Goal: Task Accomplishment & Management: Manage account settings

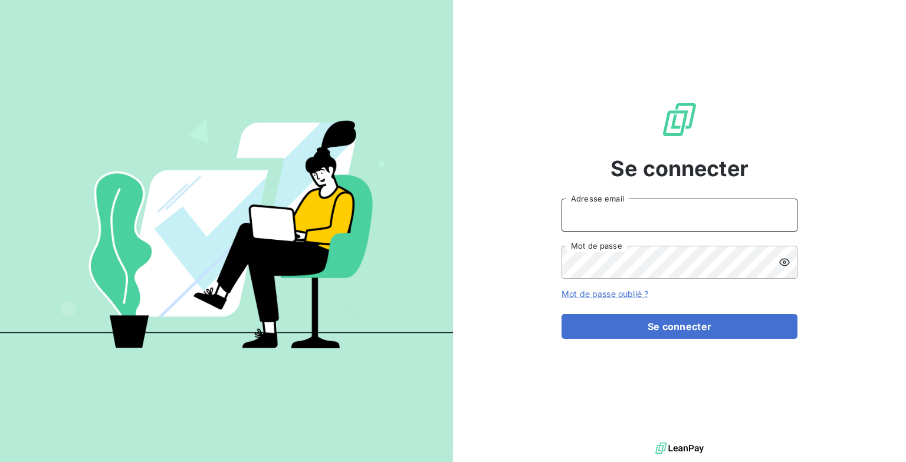
type input "[EMAIL_ADDRESS][DOMAIN_NAME]"
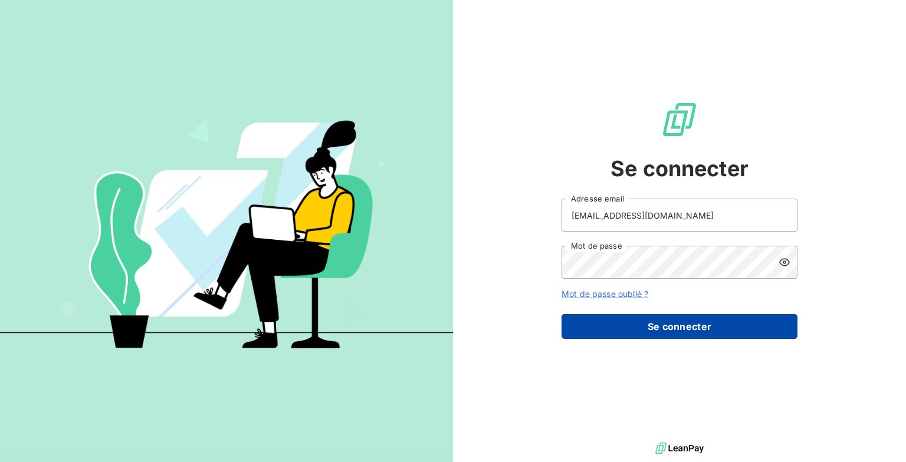
click at [582, 327] on button "Se connecter" at bounding box center [679, 326] width 236 height 25
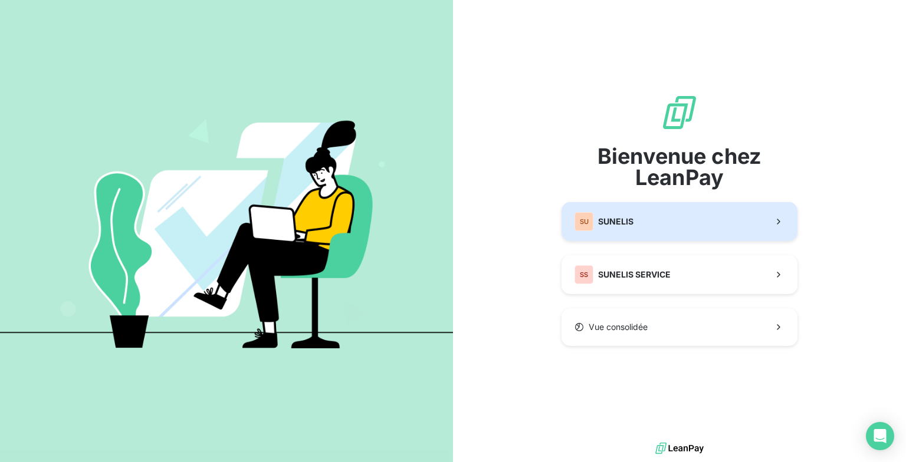
click at [632, 219] on span "SUNELIS" at bounding box center [615, 222] width 35 height 12
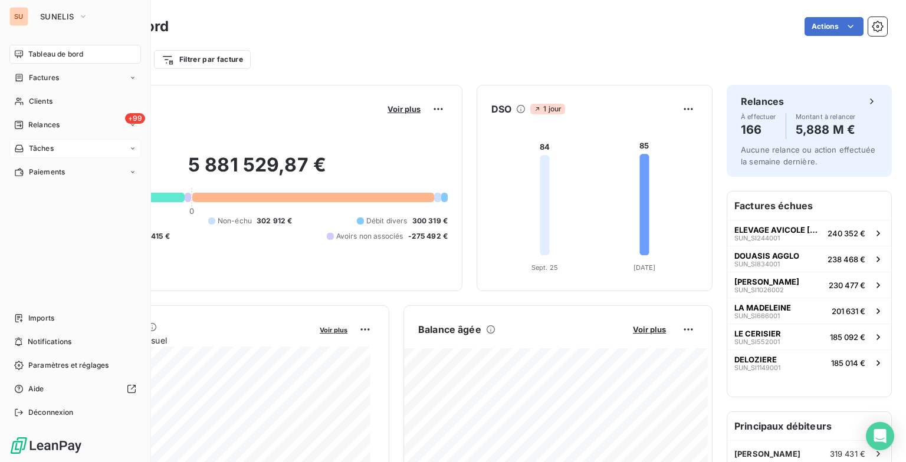
click at [27, 147] on div "Tâches" at bounding box center [33, 148] width 39 height 11
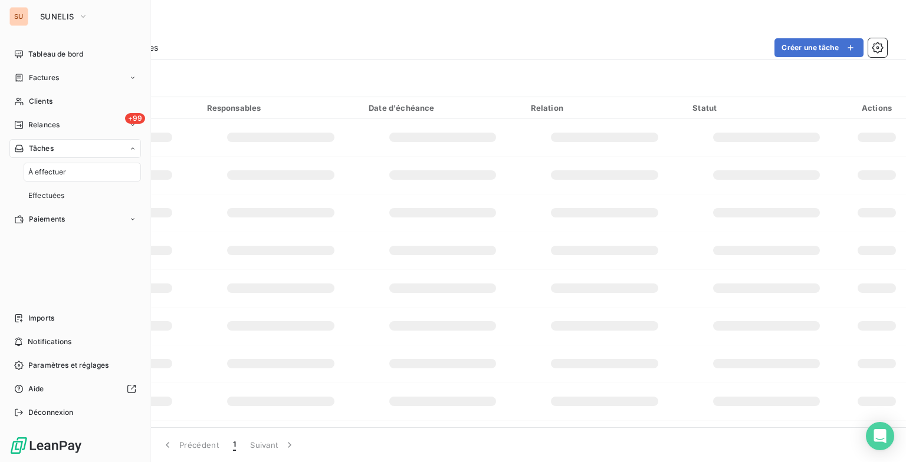
click at [40, 169] on span "À effectuer" at bounding box center [47, 172] width 38 height 11
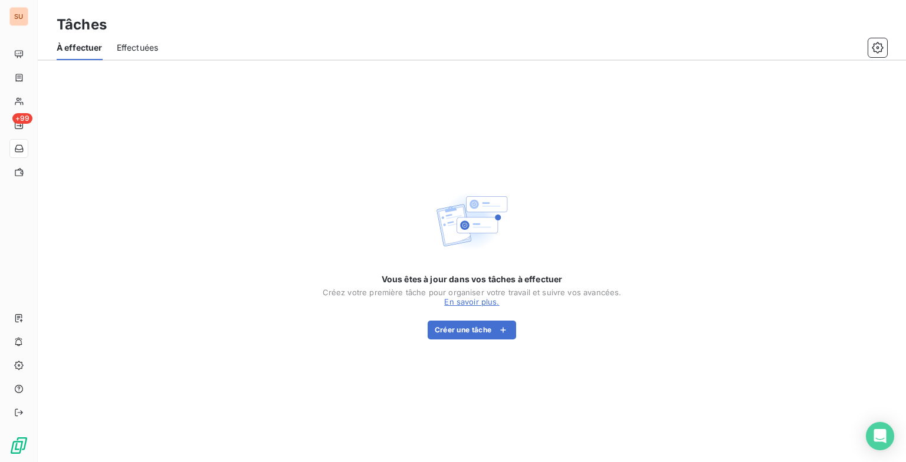
click at [121, 47] on span "Effectuées" at bounding box center [138, 48] width 42 height 12
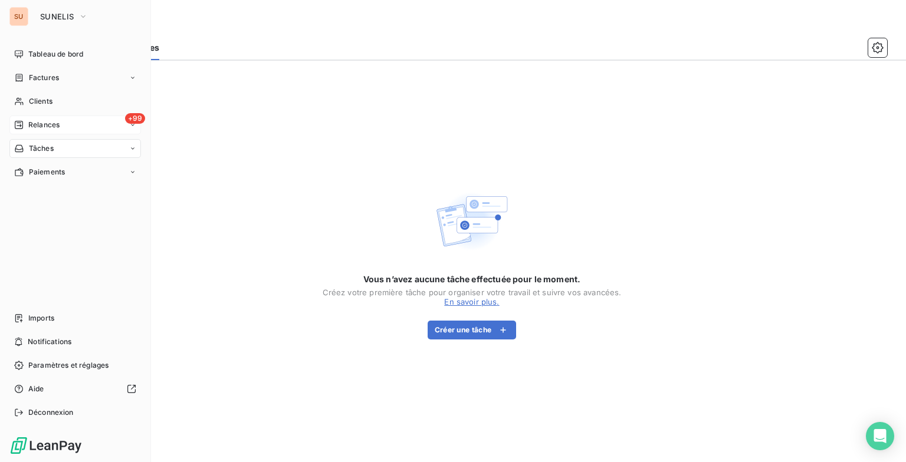
click at [41, 121] on span "Relances" at bounding box center [43, 125] width 31 height 11
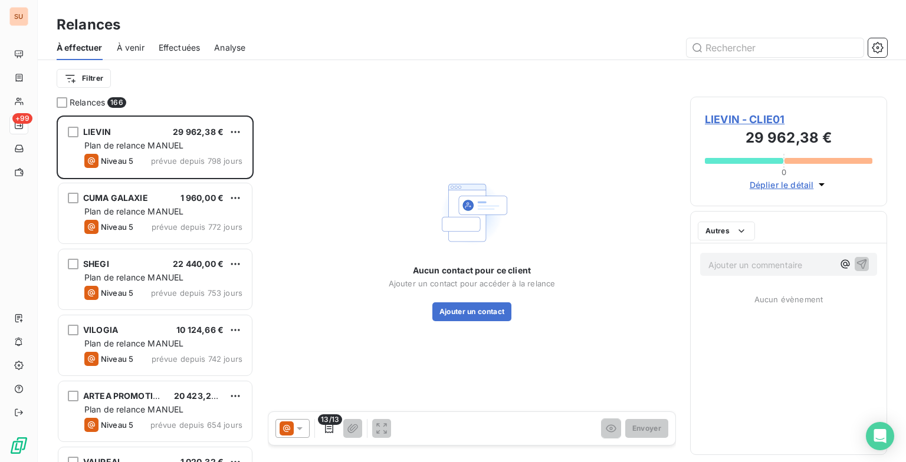
scroll to position [337, 187]
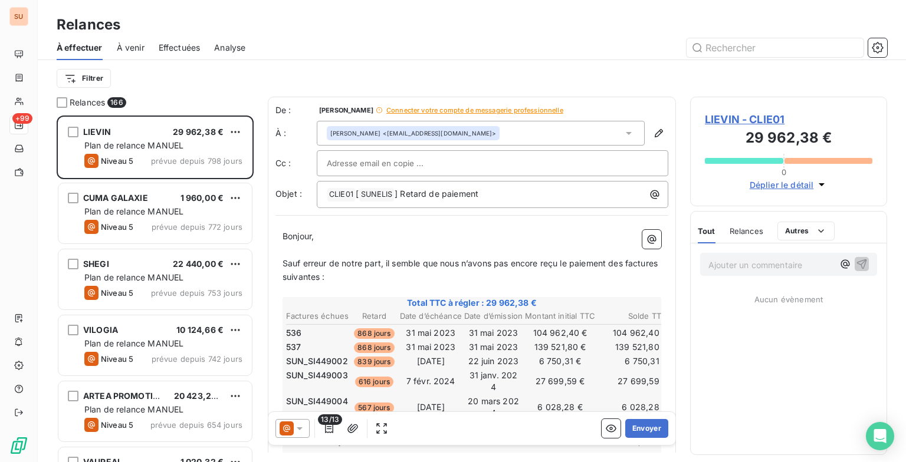
click at [165, 42] on span "Effectuées" at bounding box center [180, 48] width 42 height 12
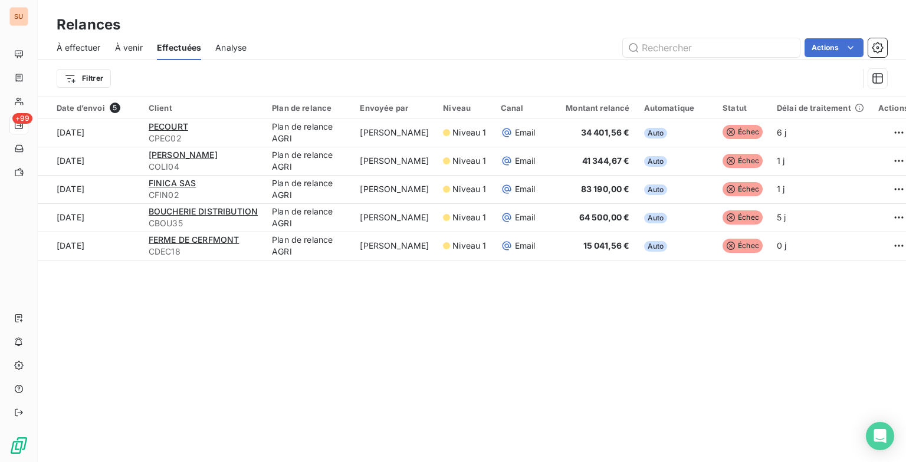
click at [235, 48] on span "Analyse" at bounding box center [230, 48] width 31 height 12
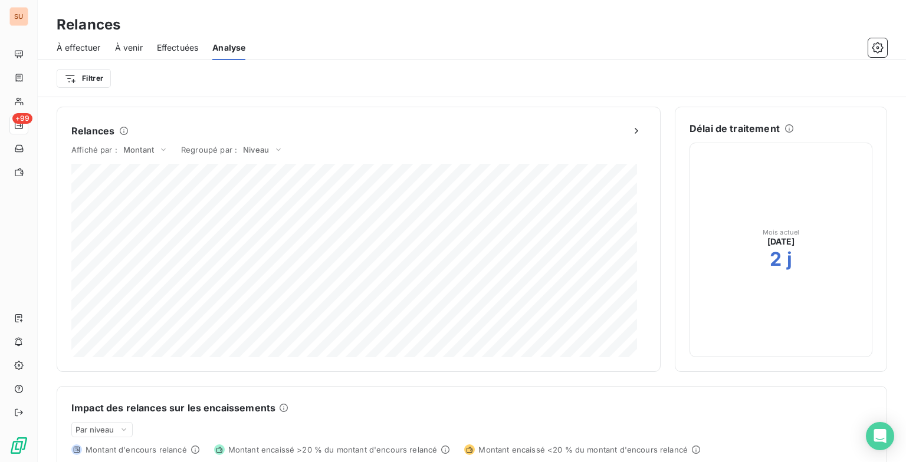
click at [164, 47] on span "Effectuées" at bounding box center [178, 48] width 42 height 12
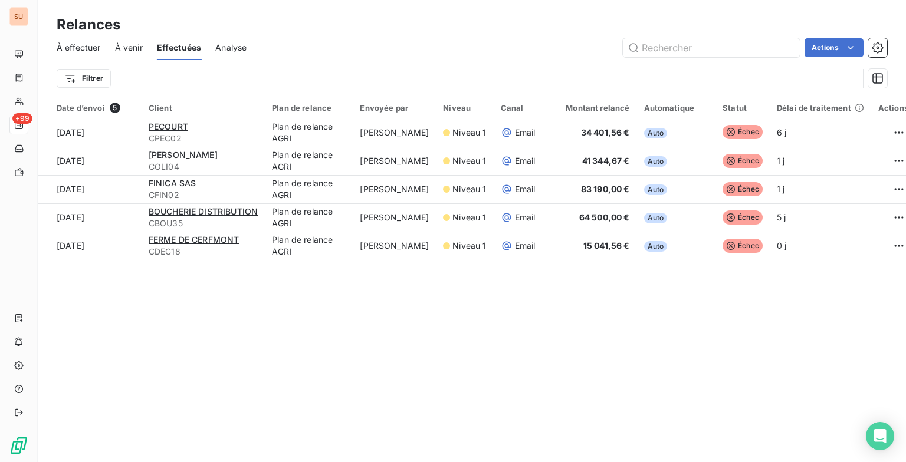
click at [127, 50] on span "À venir" at bounding box center [129, 48] width 28 height 12
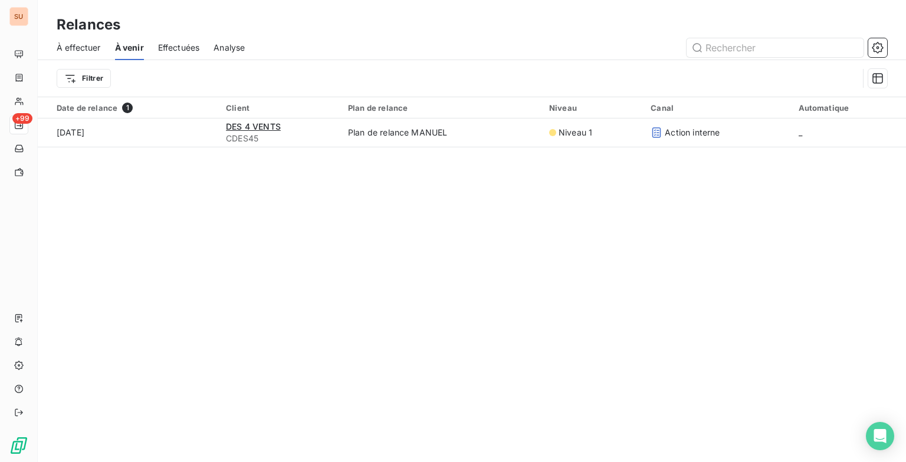
click at [66, 42] on span "À effectuer" at bounding box center [79, 48] width 44 height 12
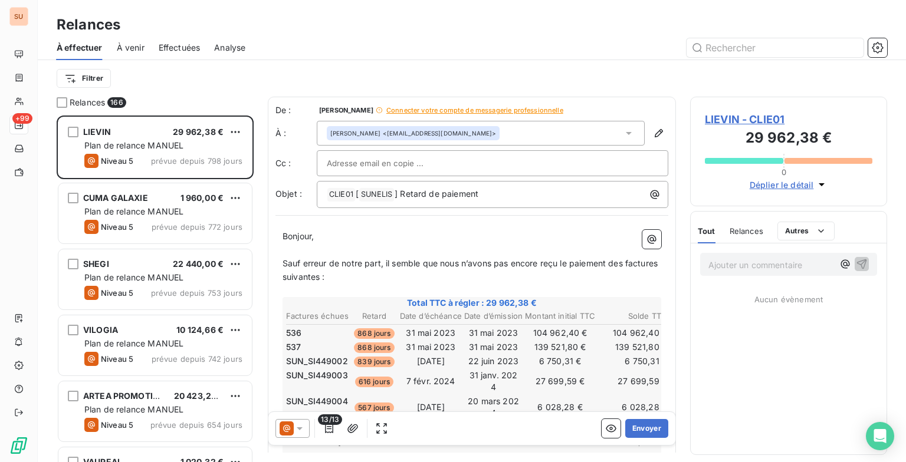
scroll to position [337, 187]
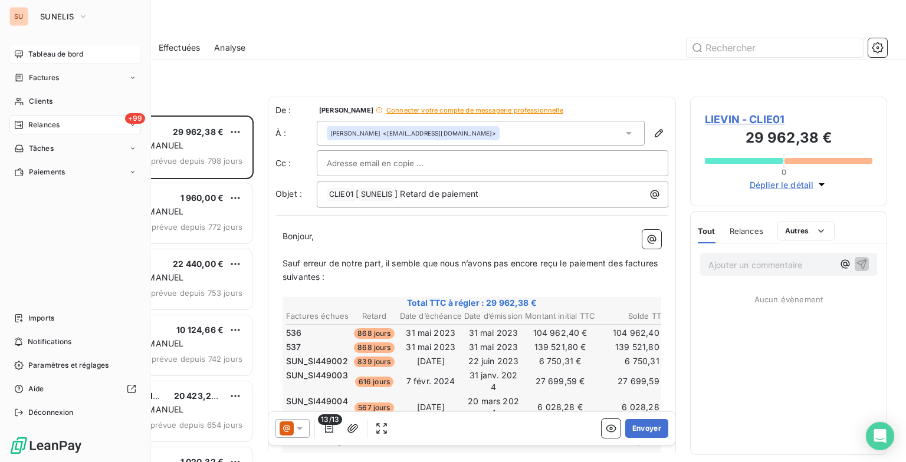
click at [28, 52] on span "Tableau de bord" at bounding box center [55, 54] width 55 height 11
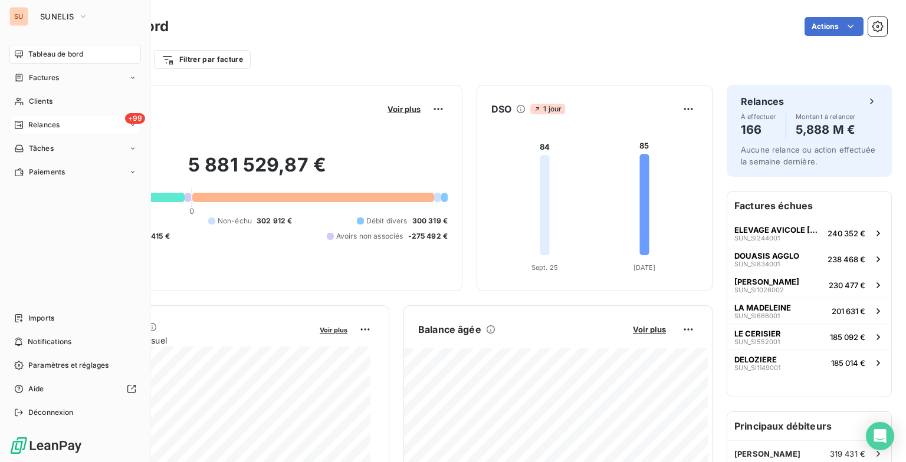
click at [19, 123] on icon at bounding box center [18, 124] width 9 height 9
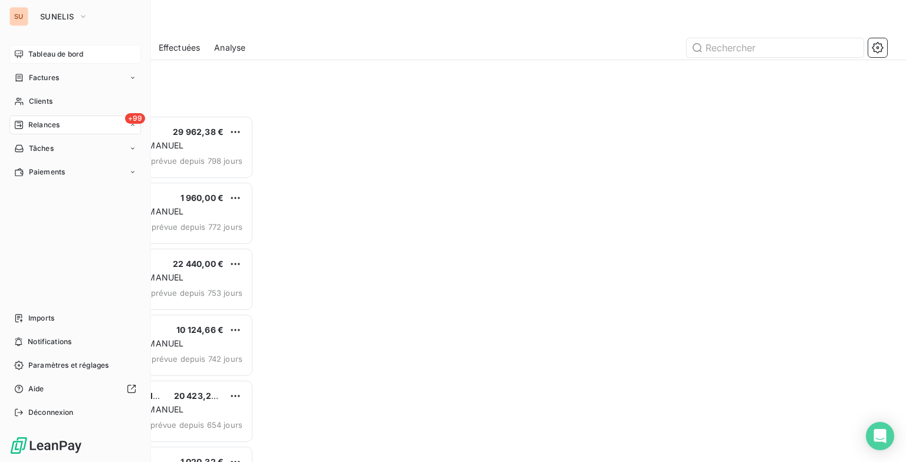
scroll to position [337, 187]
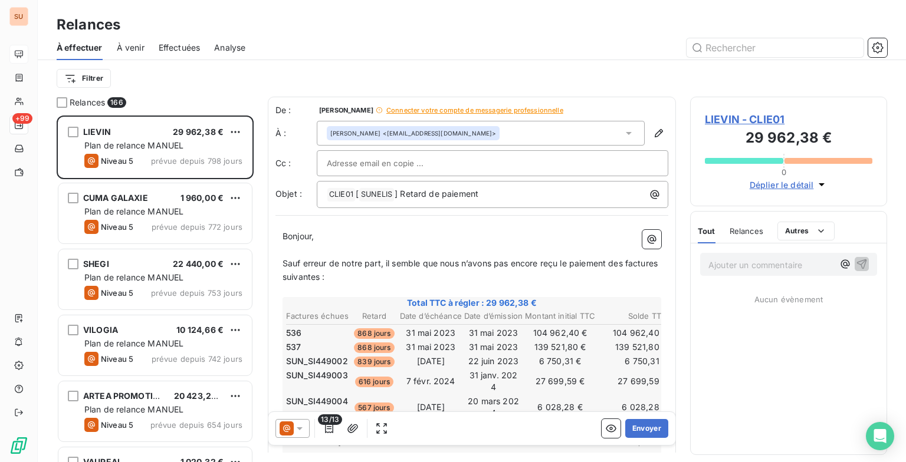
click at [179, 46] on span "Effectuées" at bounding box center [180, 48] width 42 height 12
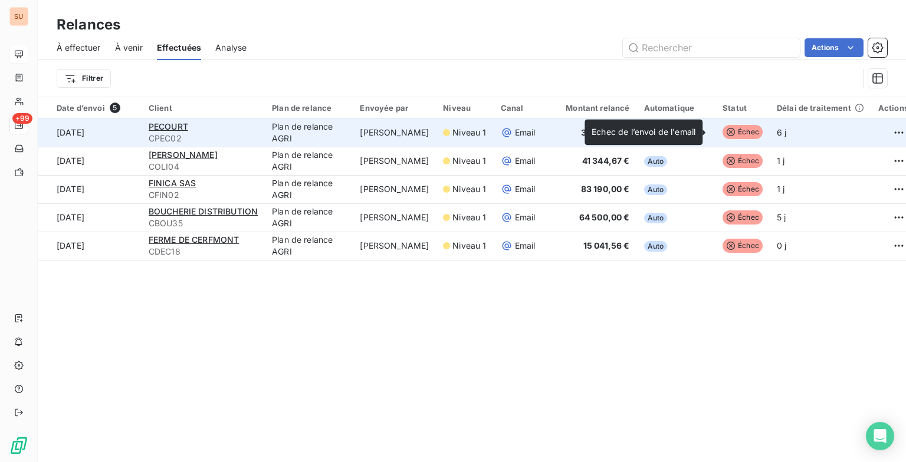
click at [727, 128] on span "Échec" at bounding box center [742, 132] width 40 height 14
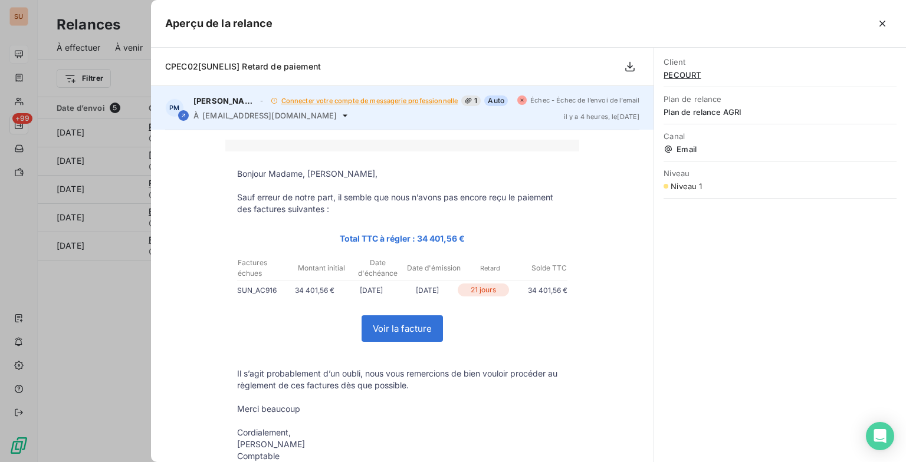
click at [257, 116] on span "olivier.pecourt0451@orange.fr" at bounding box center [269, 115] width 134 height 9
click at [330, 113] on div "À olivier.pecourt0451@orange.fr" at bounding box center [350, 115] width 314 height 9
click at [340, 114] on icon at bounding box center [344, 115] width 9 height 9
click at [349, 100] on span "Connecter votre compte de messagerie professionnelle" at bounding box center [369, 100] width 177 height 7
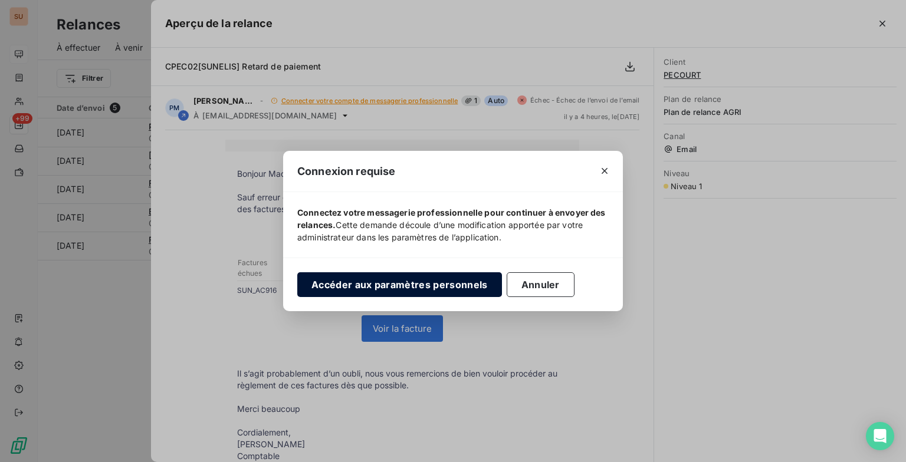
click at [398, 288] on button "Accéder aux paramètres personnels" at bounding box center [399, 284] width 205 height 25
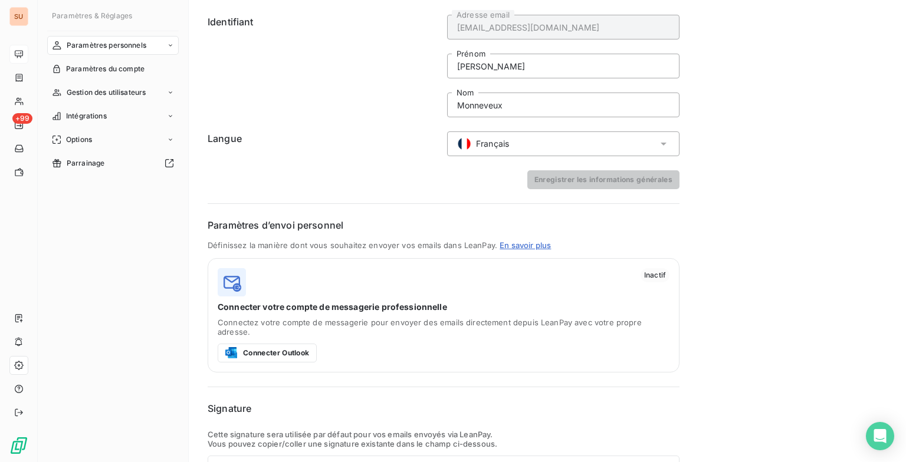
scroll to position [59, 0]
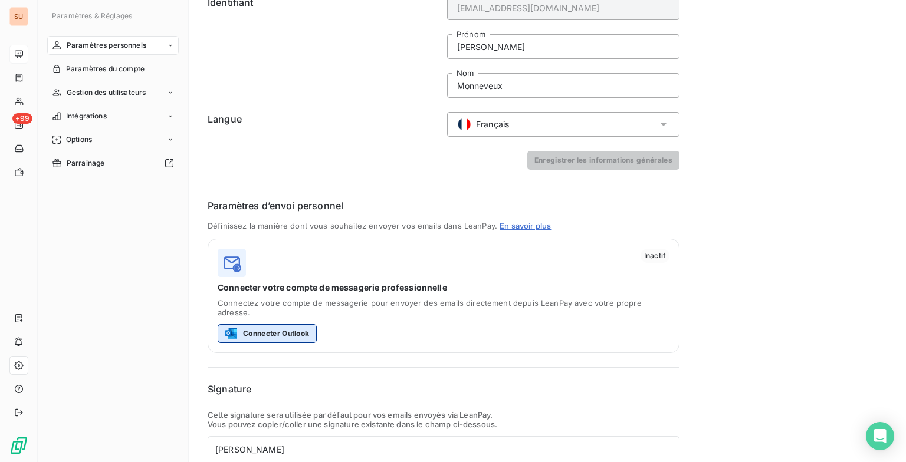
click at [294, 324] on button "Connecter Outlook" at bounding box center [267, 333] width 99 height 19
click at [283, 325] on button "Connecter Outlook" at bounding box center [267, 333] width 99 height 19
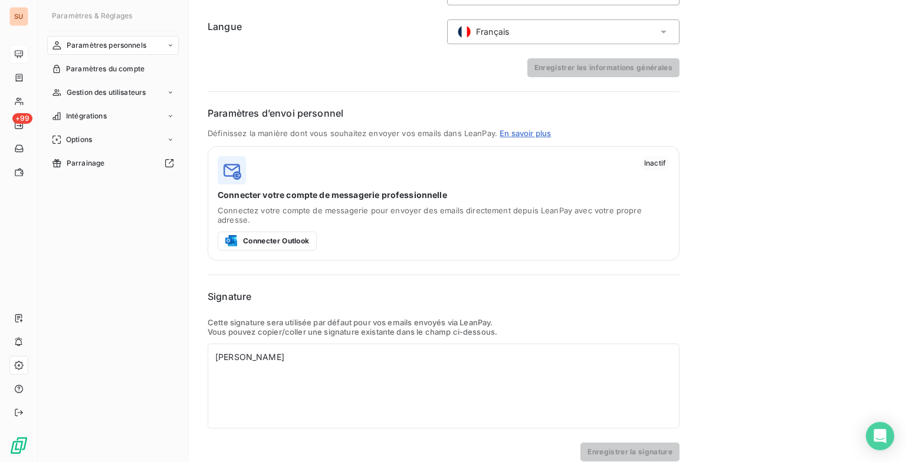
scroll to position [156, 0]
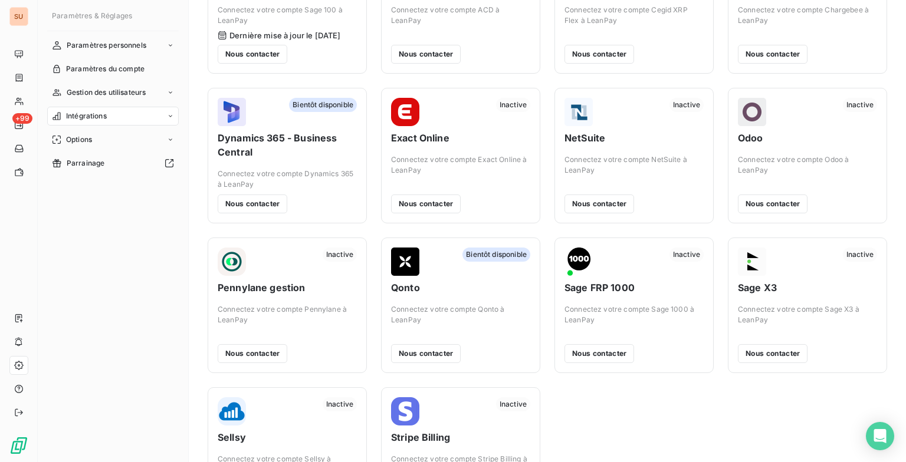
scroll to position [186, 0]
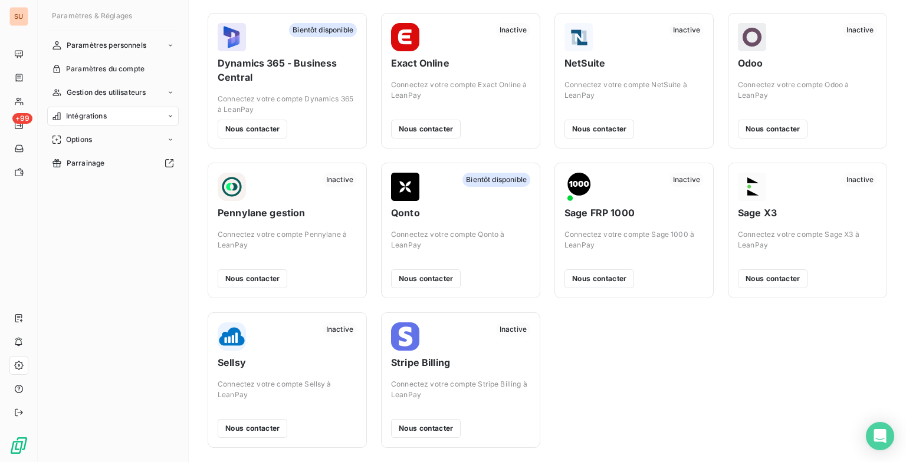
click at [613, 330] on div "Active Sage 100 Connectez votre compte Sage 100 à LeanPay Dernière mise à jour …" at bounding box center [547, 155] width 679 height 585
click at [73, 138] on span "Options" at bounding box center [79, 139] width 26 height 11
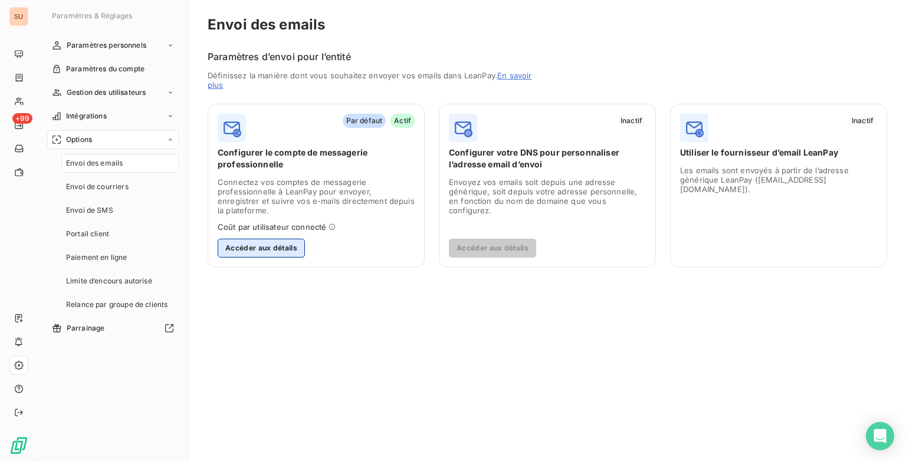
click at [281, 249] on button "Accéder aux détails" at bounding box center [261, 248] width 87 height 19
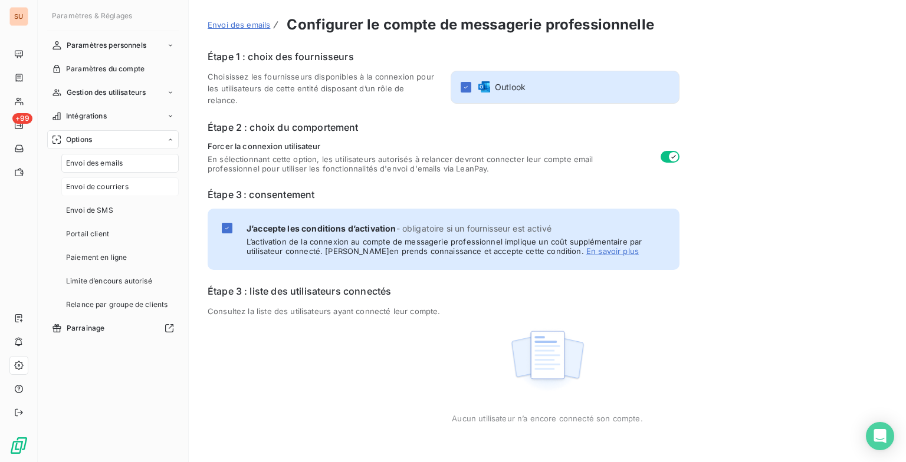
click at [121, 186] on span "Envoi de courriers" at bounding box center [97, 187] width 62 height 11
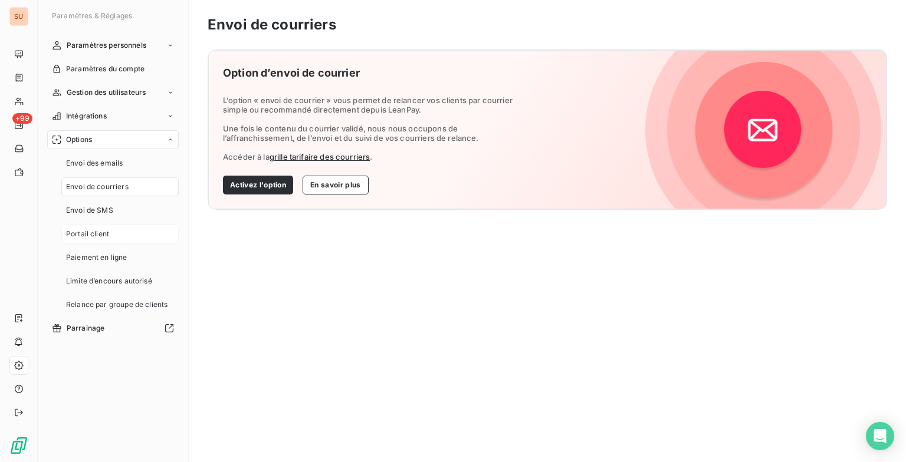
click at [111, 234] on div "Portail client" at bounding box center [119, 234] width 117 height 19
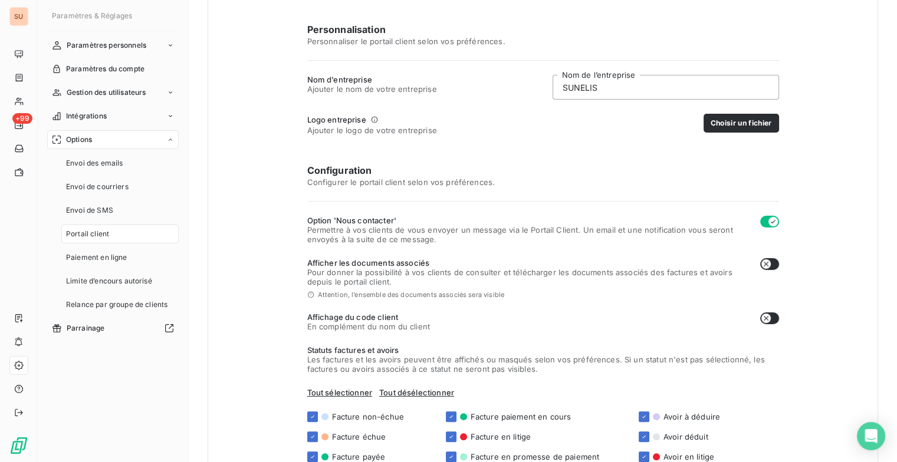
scroll to position [177, 0]
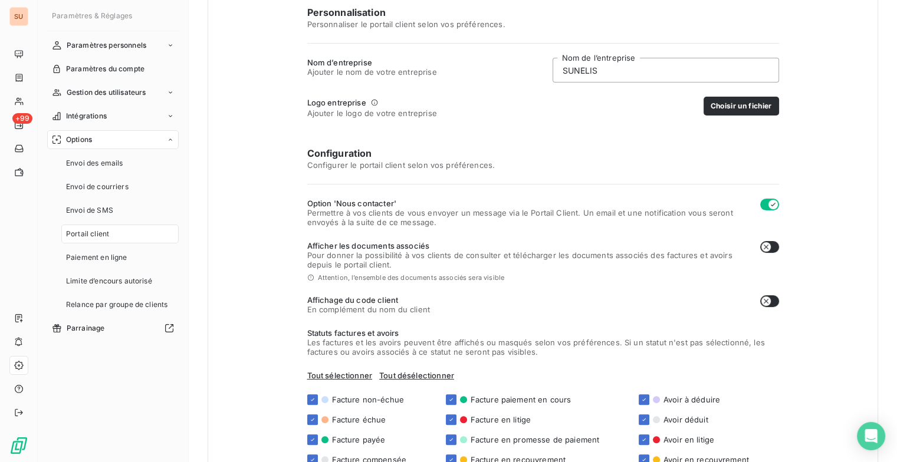
click at [766, 246] on button "button" at bounding box center [769, 247] width 19 height 12
checkbox input "true"
click at [307, 278] on icon at bounding box center [310, 277] width 7 height 7
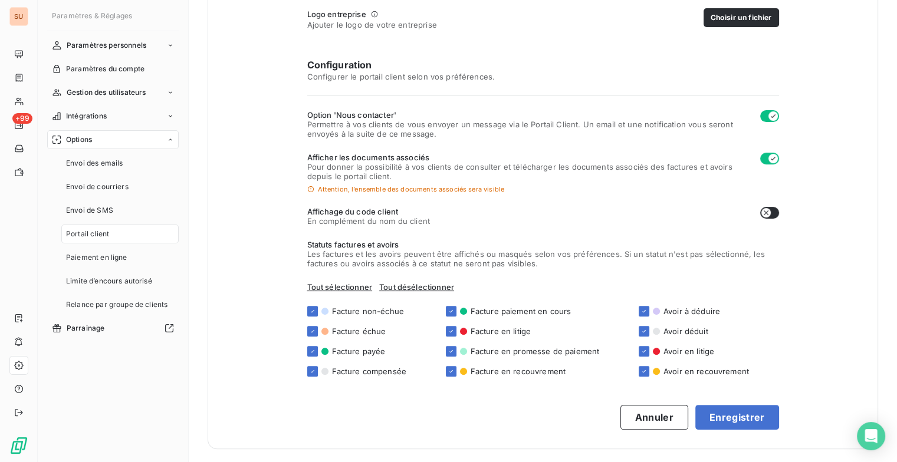
scroll to position [266, 0]
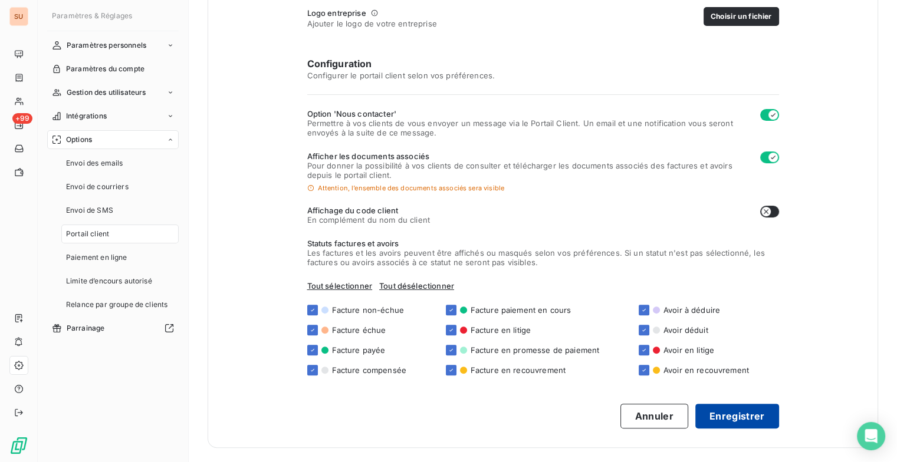
drag, startPoint x: 740, startPoint y: 426, endPoint x: 733, endPoint y: 420, distance: 9.6
click at [740, 425] on button "Enregistrer" at bounding box center [737, 416] width 84 height 25
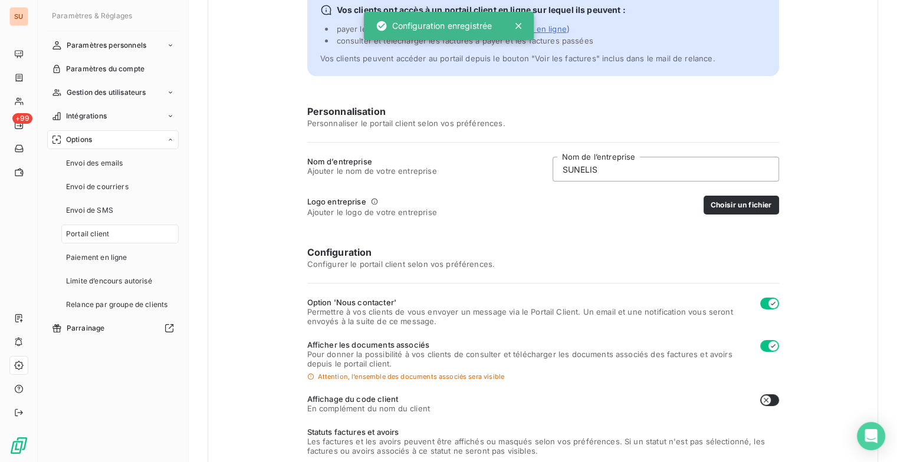
scroll to position [0, 0]
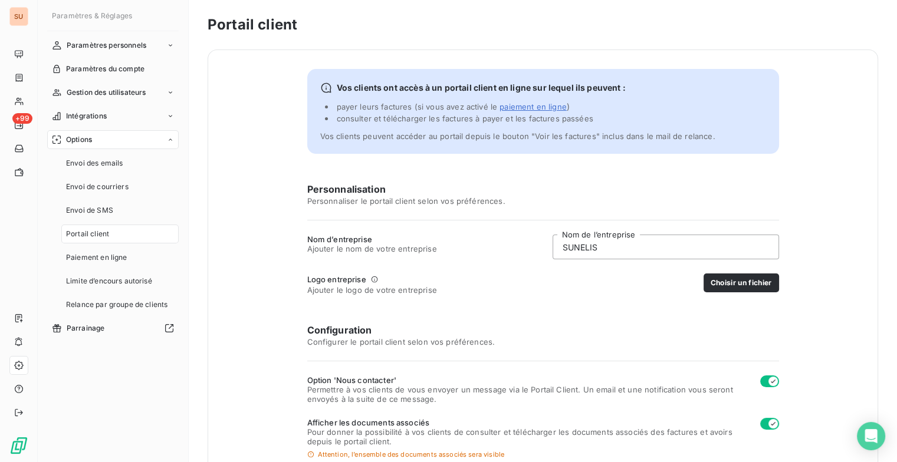
click at [526, 107] on span "paiement en ligne" at bounding box center [532, 106] width 67 height 9
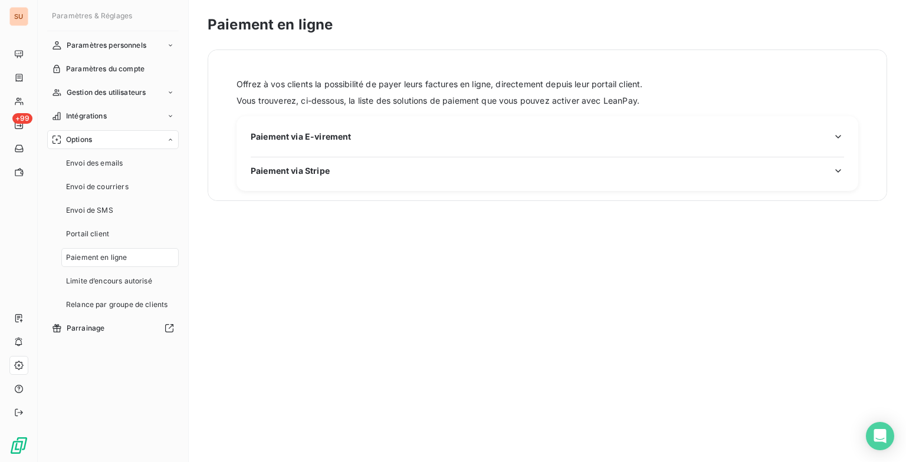
click at [665, 130] on div "Paiement via E-virement Paiement via Stripe" at bounding box center [546, 153] width 621 height 75
click at [835, 137] on icon "button" at bounding box center [838, 137] width 12 height 12
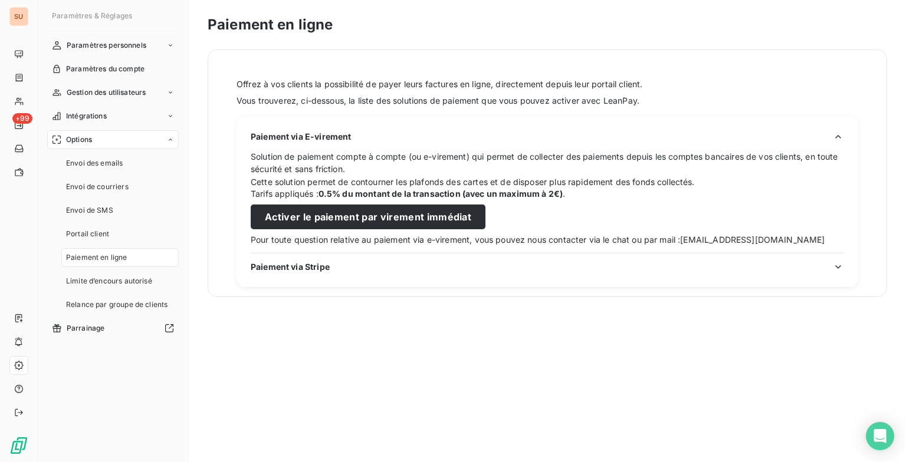
click at [653, 278] on h3 "Paiement via Stripe" at bounding box center [547, 270] width 593 height 19
click at [837, 267] on icon "button" at bounding box center [838, 267] width 6 height 4
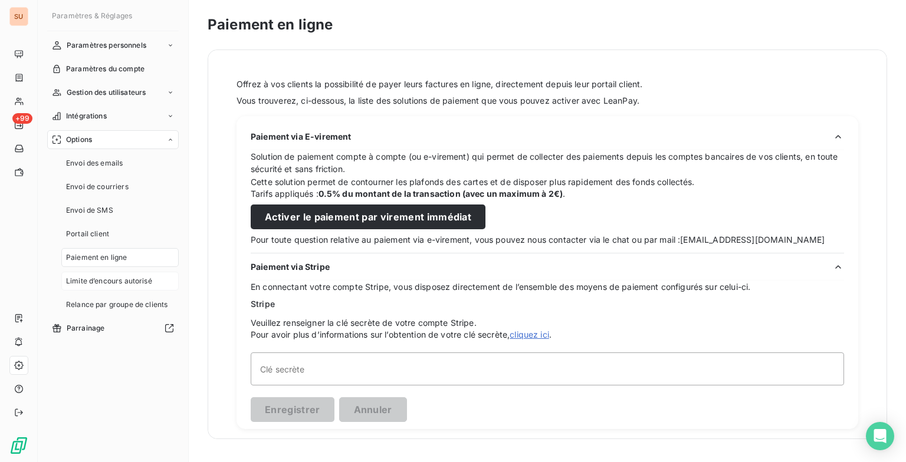
click at [105, 284] on span "Limite d’encours autorisé" at bounding box center [109, 281] width 86 height 11
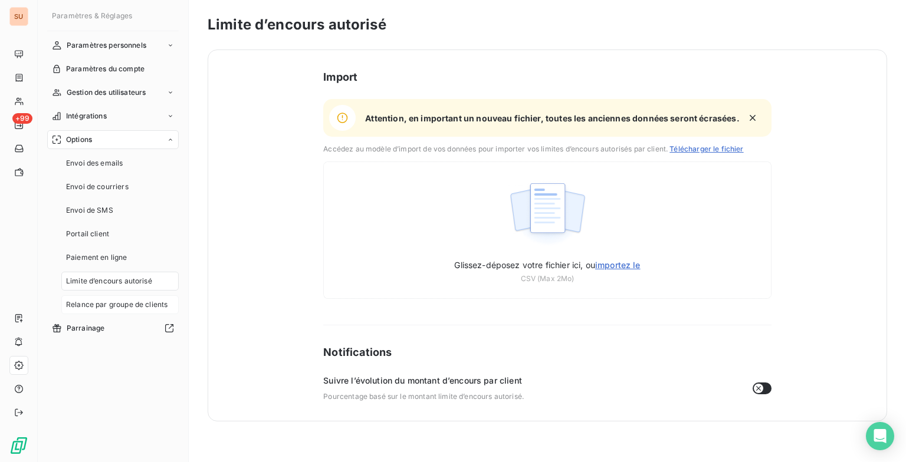
click at [99, 307] on span "Relance par groupe de clients" at bounding box center [116, 304] width 101 height 11
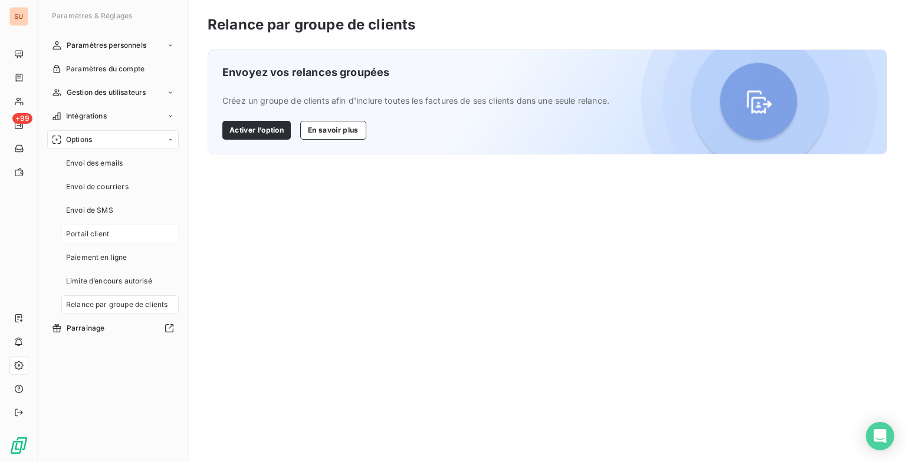
click at [104, 225] on div "Portail client" at bounding box center [119, 234] width 117 height 19
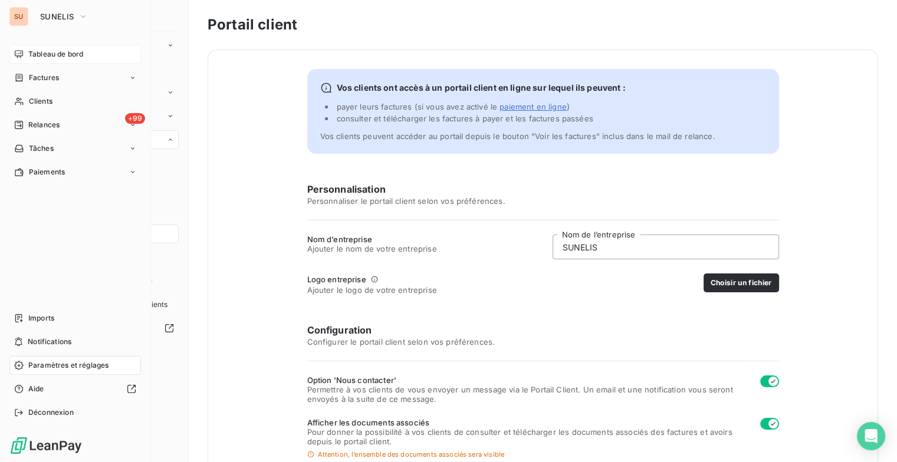
click at [42, 59] on span "Tableau de bord" at bounding box center [55, 54] width 55 height 11
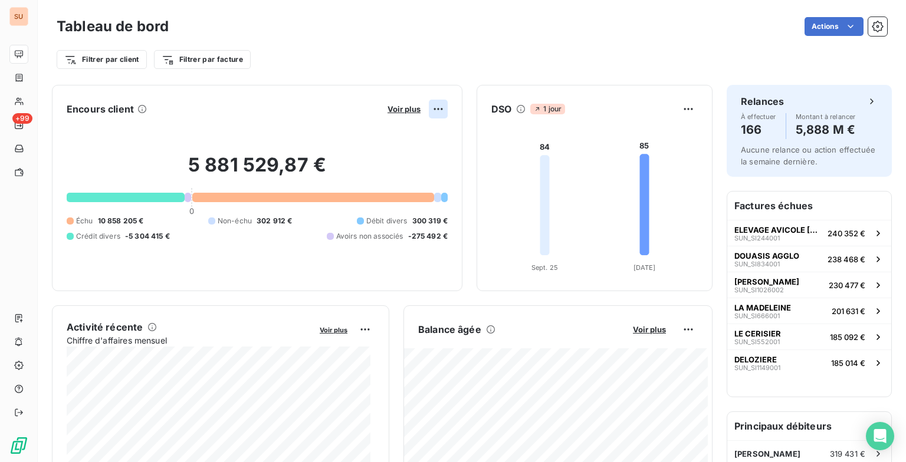
click at [423, 108] on html "SU +99 Tableau de bord Actions Filtrer par client Filtrer par facture Encours c…" at bounding box center [453, 231] width 906 height 462
click at [382, 107] on html "SU +99 Tableau de bord Actions Filtrer par client Filtrer par facture Encours c…" at bounding box center [453, 231] width 906 height 462
click at [387, 108] on span "Voir plus" at bounding box center [403, 108] width 33 height 9
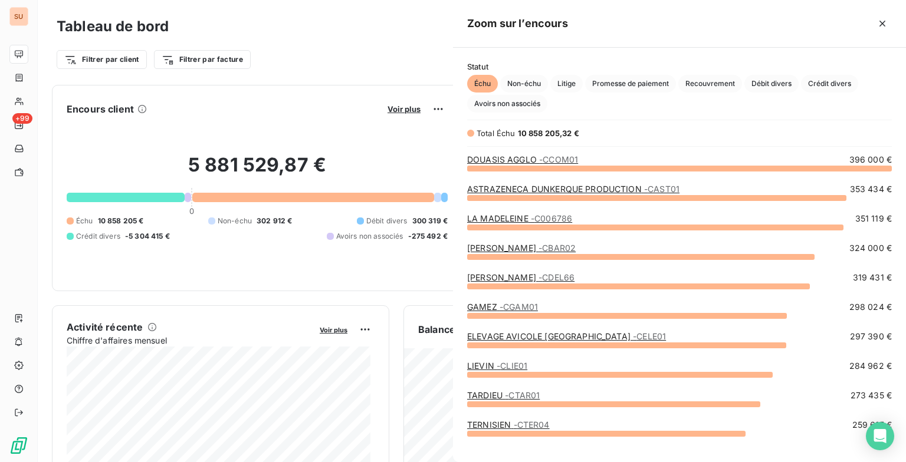
scroll to position [285, 443]
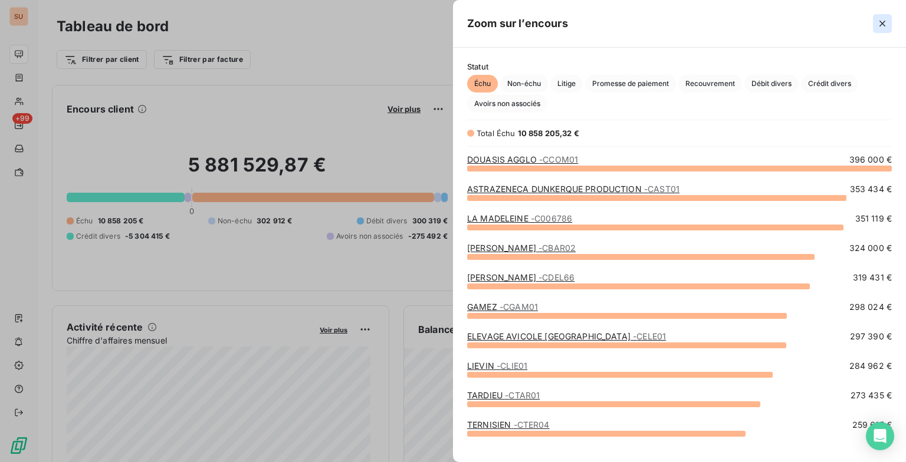
click at [873, 18] on button "button" at bounding box center [882, 23] width 19 height 19
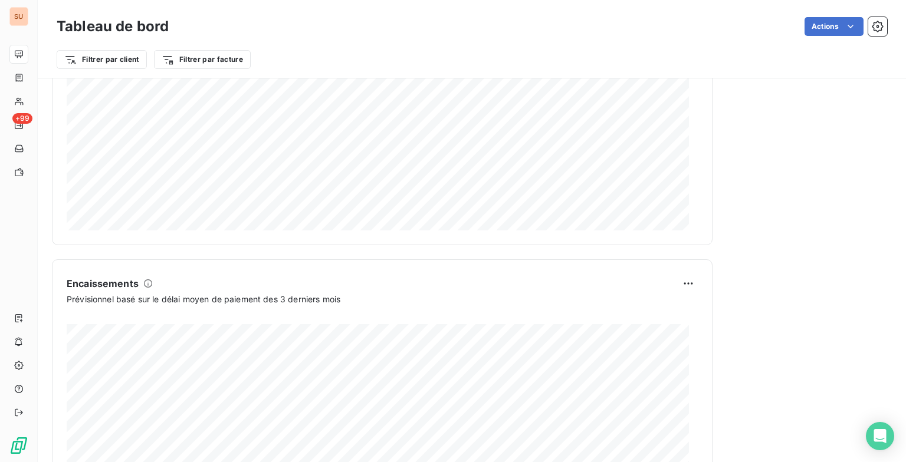
scroll to position [686, 0]
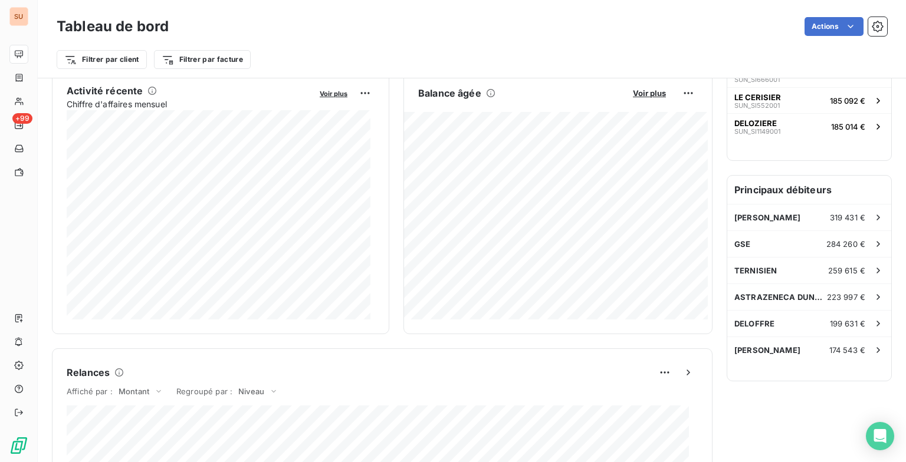
scroll to position [215, 0]
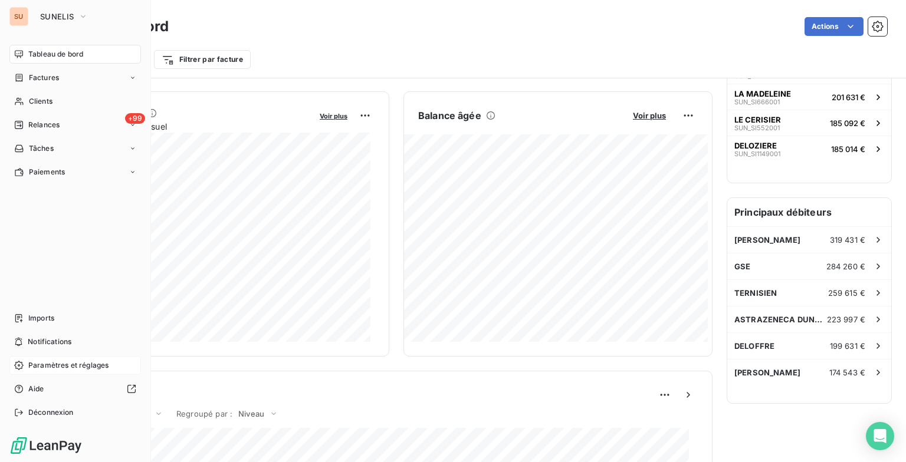
click at [38, 366] on span "Paramètres et réglages" at bounding box center [68, 365] width 80 height 11
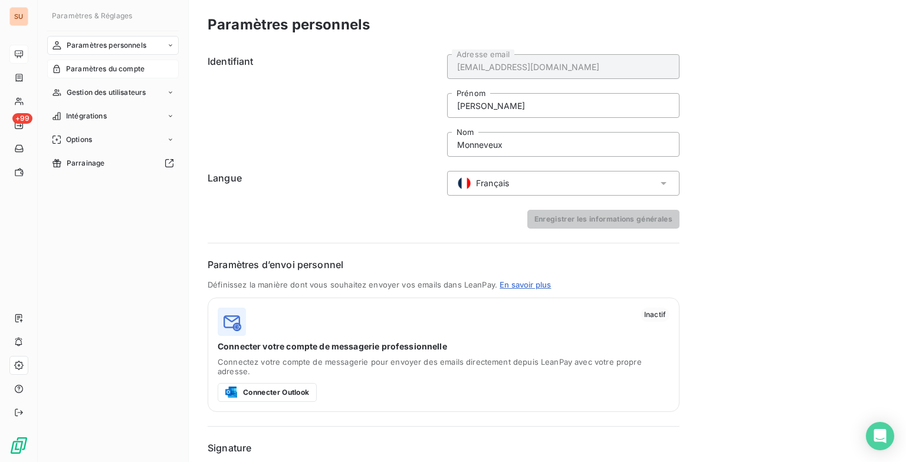
click at [153, 69] on div "Paramètres du compte" at bounding box center [112, 69] width 131 height 19
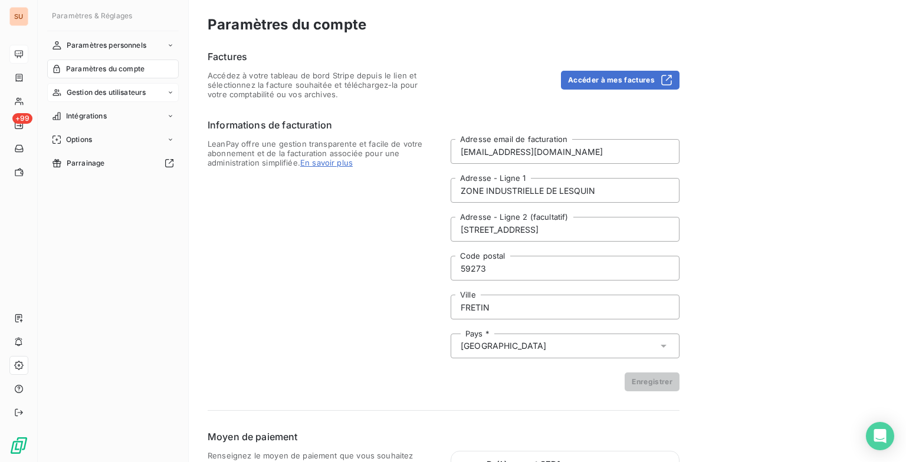
click at [169, 96] on div "Gestion des utilisateurs" at bounding box center [112, 92] width 131 height 19
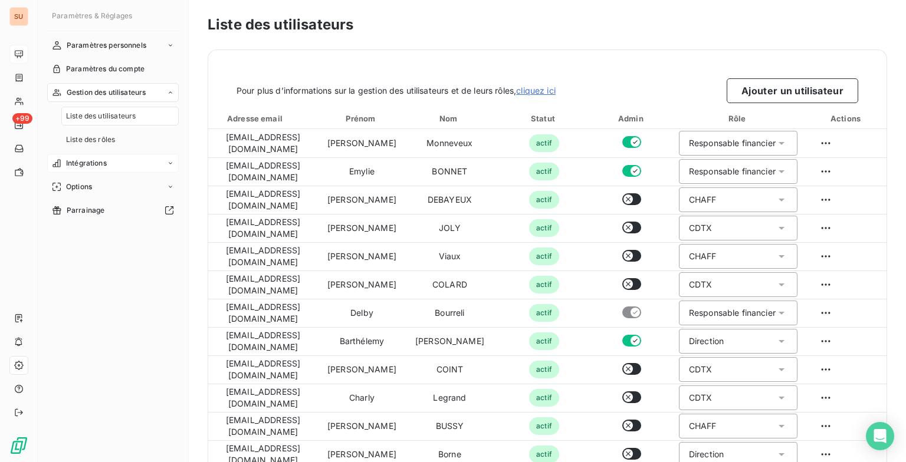
click at [163, 162] on div "Intégrations" at bounding box center [112, 163] width 131 height 19
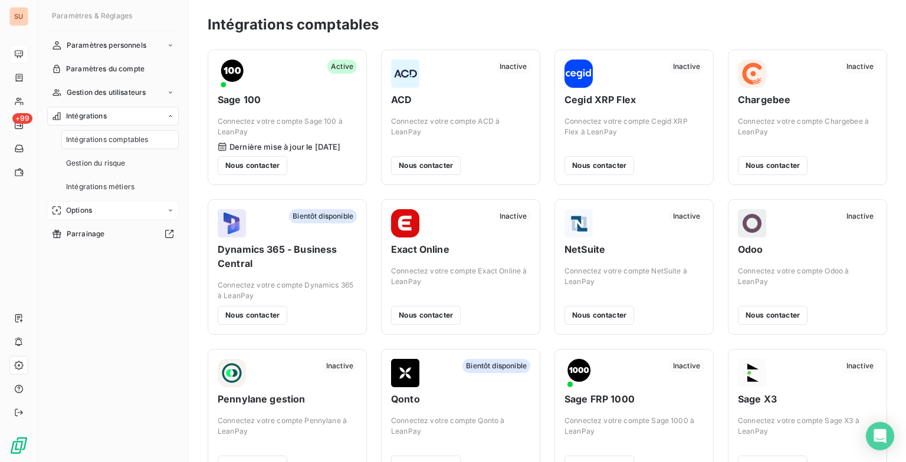
click at [148, 214] on div "Options" at bounding box center [112, 210] width 131 height 19
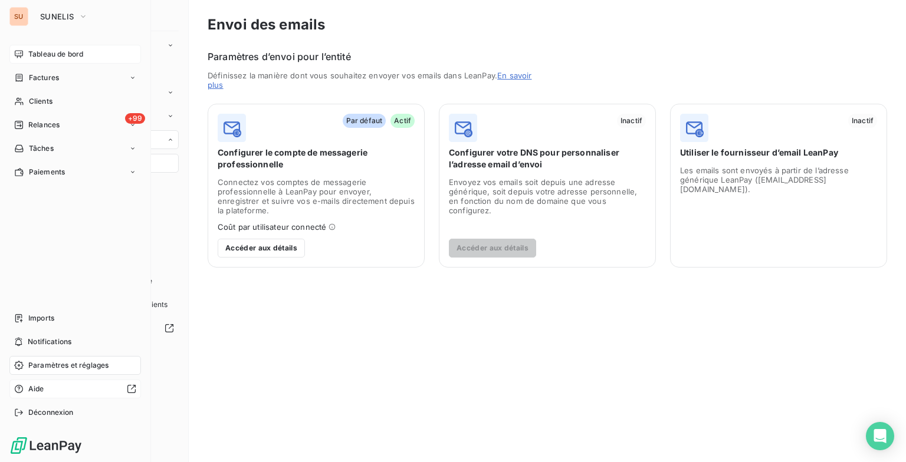
click at [28, 390] on span "Aide" at bounding box center [36, 389] width 16 height 11
click at [18, 54] on icon at bounding box center [19, 54] width 8 height 8
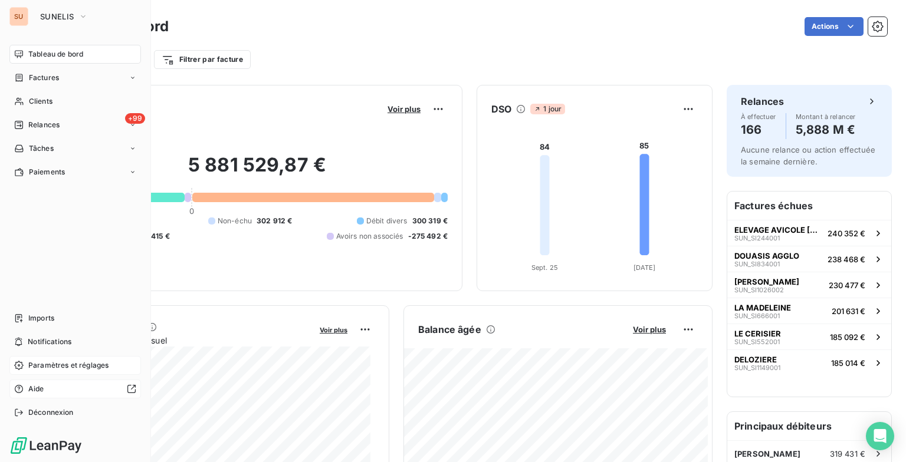
drag, startPoint x: 23, startPoint y: 53, endPoint x: 342, endPoint y: 38, distance: 319.3
click at [340, 38] on div "Tableau de bord Actions" at bounding box center [472, 26] width 830 height 25
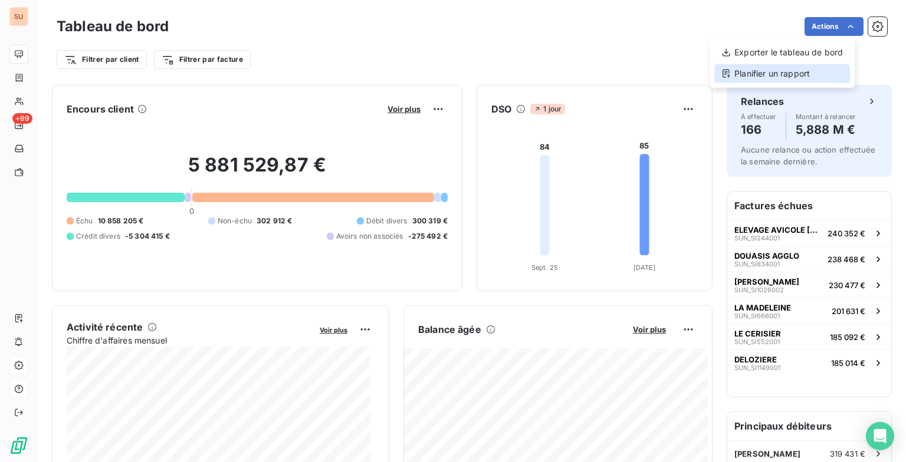
click at [752, 75] on div "Planifier un rapport" at bounding box center [782, 73] width 136 height 19
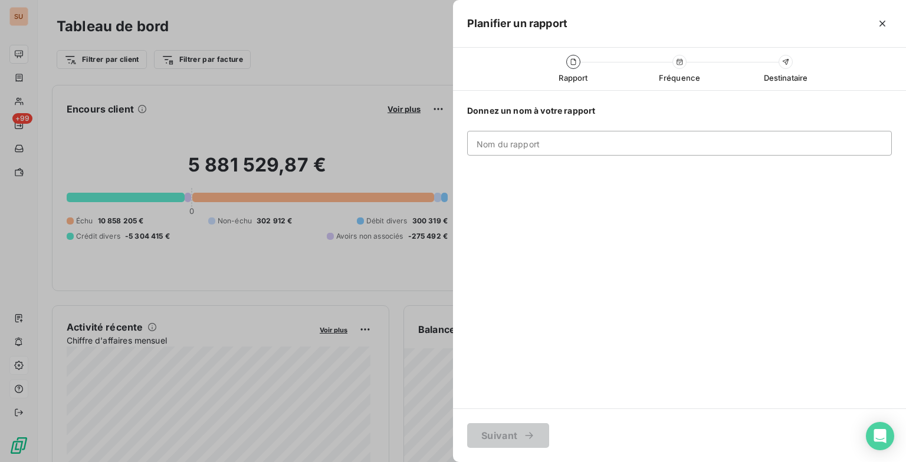
click at [529, 147] on input "Nom du rapport" at bounding box center [679, 143] width 424 height 25
type input "test"
click at [513, 426] on button "Suivant" at bounding box center [508, 435] width 82 height 25
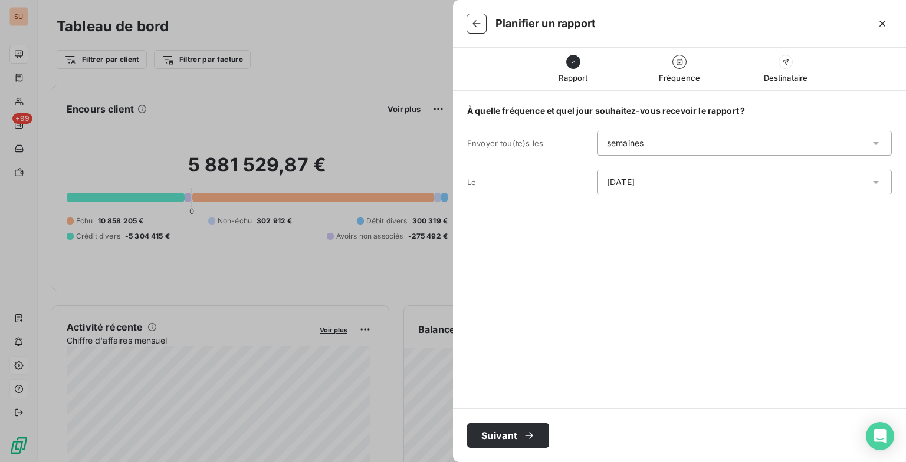
click at [633, 141] on div "semaines" at bounding box center [625, 143] width 37 height 12
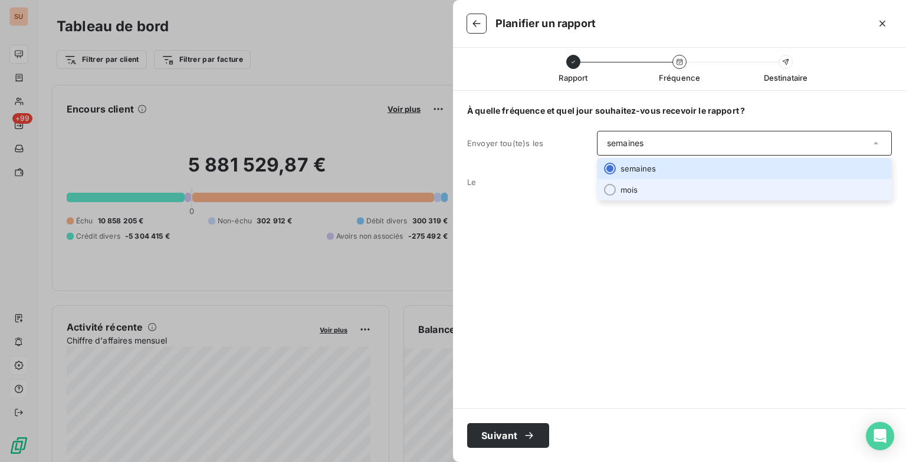
click at [627, 186] on li "mois" at bounding box center [744, 189] width 295 height 21
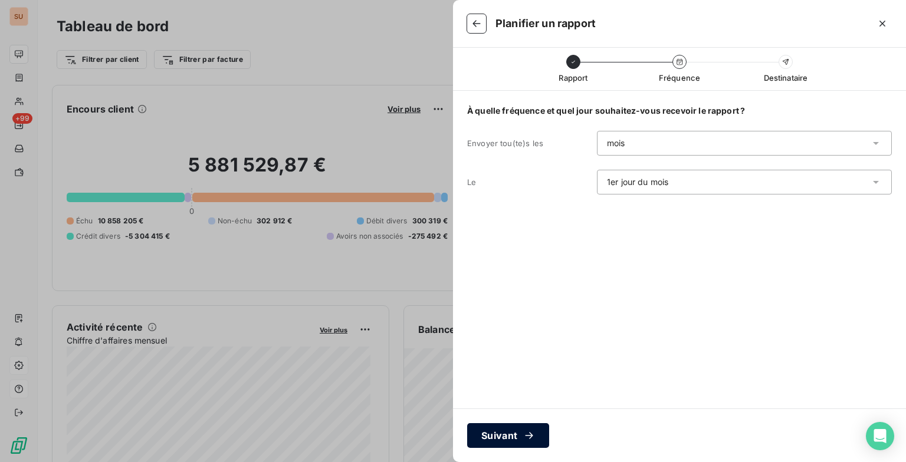
click at [524, 433] on icon "button" at bounding box center [529, 436] width 12 height 12
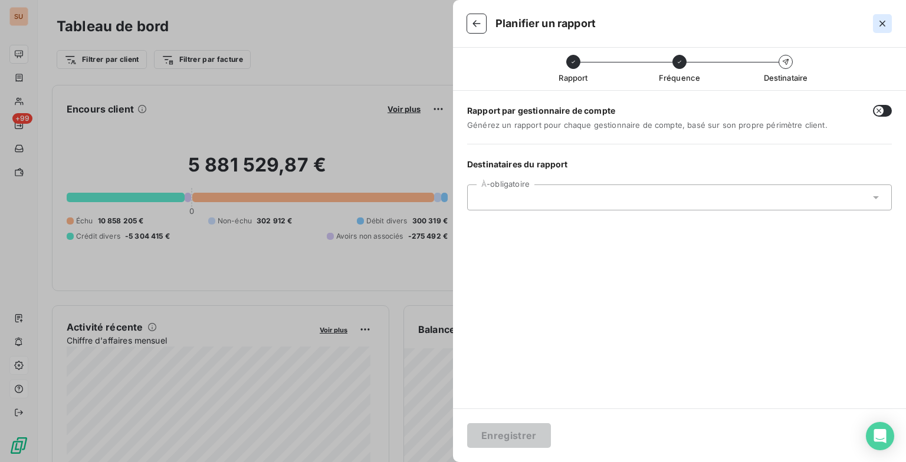
click at [884, 21] on icon "button" at bounding box center [882, 24] width 6 height 6
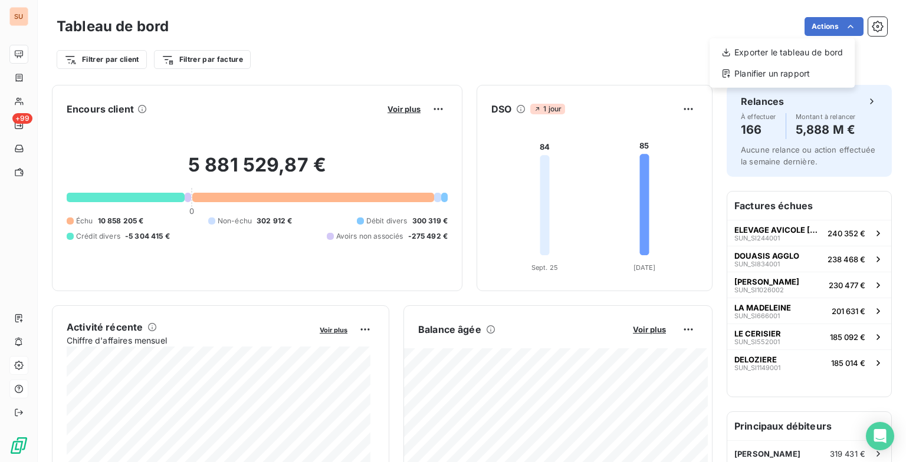
click at [863, 26] on html "SU +99 Tableau de bord Actions Exporter le tableau de bord Planifier un rapport…" at bounding box center [453, 231] width 906 height 462
click at [871, 26] on icon "button" at bounding box center [877, 27] width 12 height 12
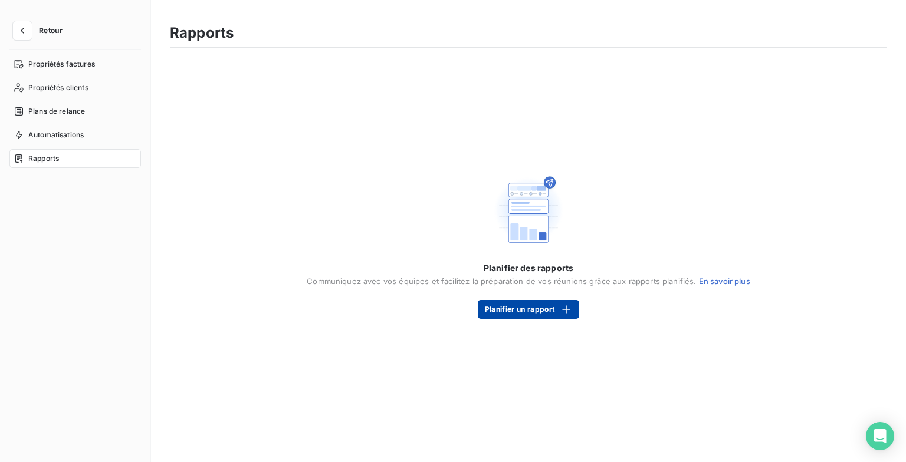
click at [544, 309] on button "Planifier un rapport" at bounding box center [528, 309] width 101 height 19
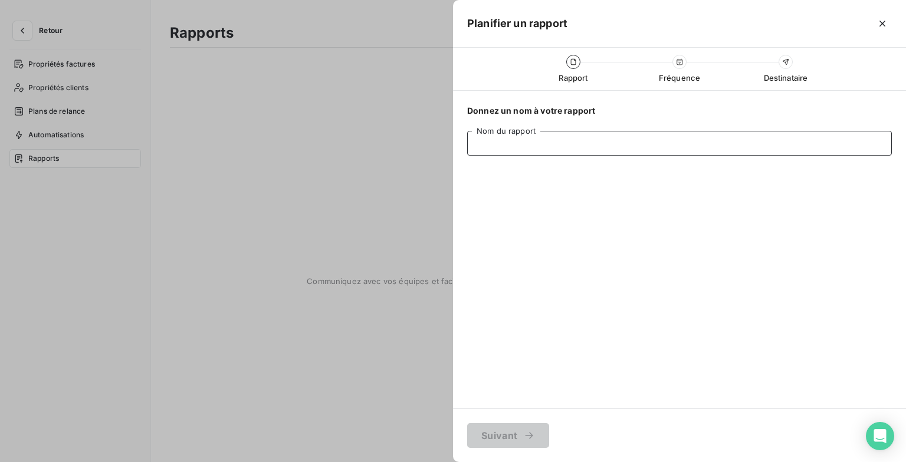
click at [518, 139] on input "Nom du rapport" at bounding box center [679, 143] width 424 height 25
type input "test"
click at [493, 432] on button "Suivant" at bounding box center [508, 435] width 82 height 25
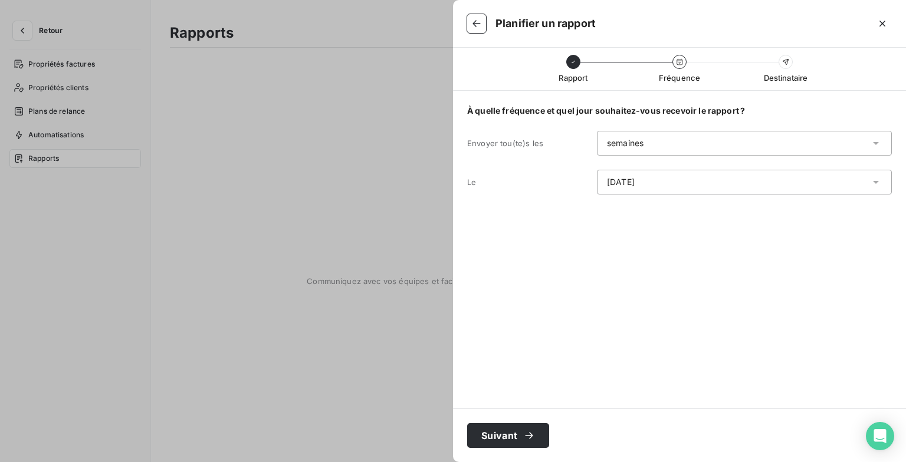
click at [643, 142] on div "semaines" at bounding box center [625, 143] width 37 height 12
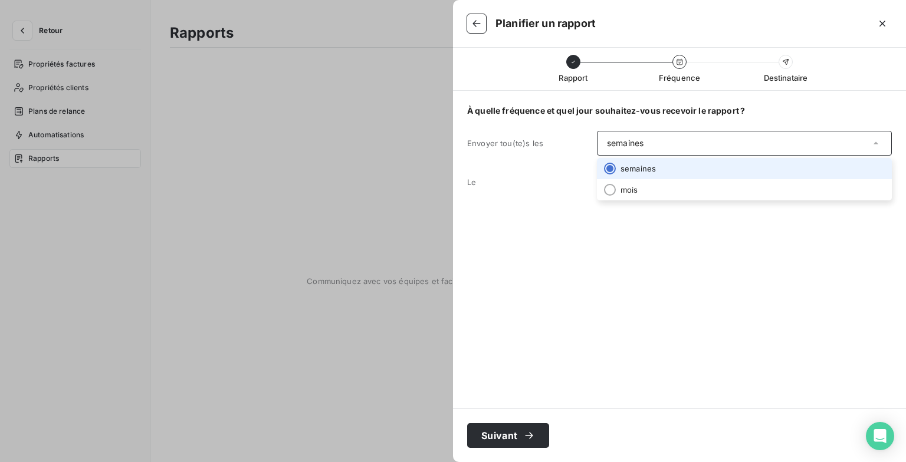
click at [571, 203] on div "À quelle fréquence et quel jour souhaitez-vous recevoir le rapport ? Envoyer to…" at bounding box center [679, 250] width 453 height 318
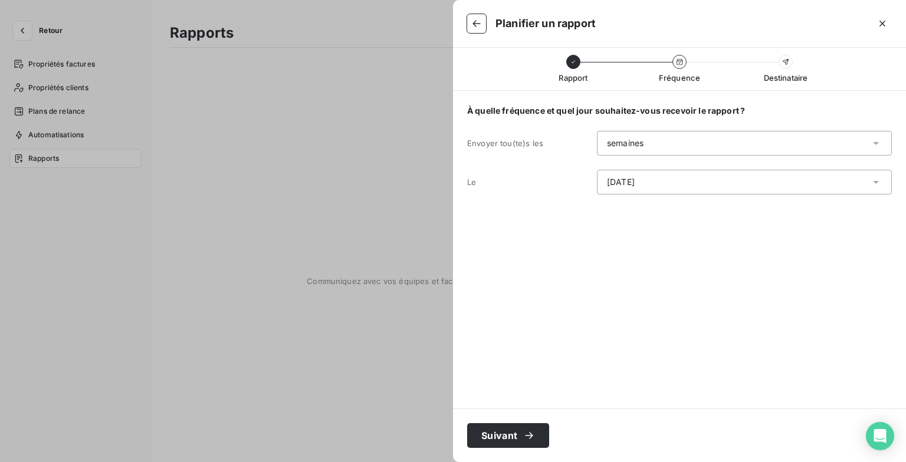
click at [647, 149] on div "semaines" at bounding box center [744, 143] width 295 height 25
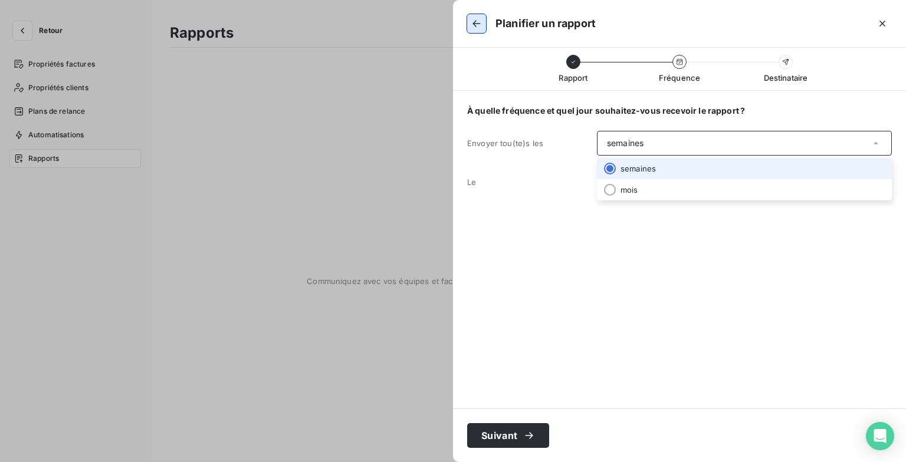
click at [474, 24] on icon "button" at bounding box center [476, 24] width 12 height 12
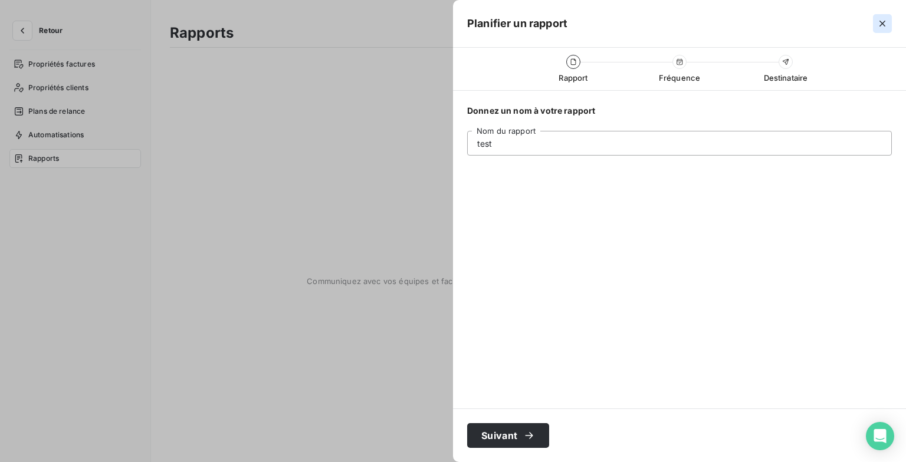
click at [879, 28] on icon "button" at bounding box center [882, 24] width 12 height 12
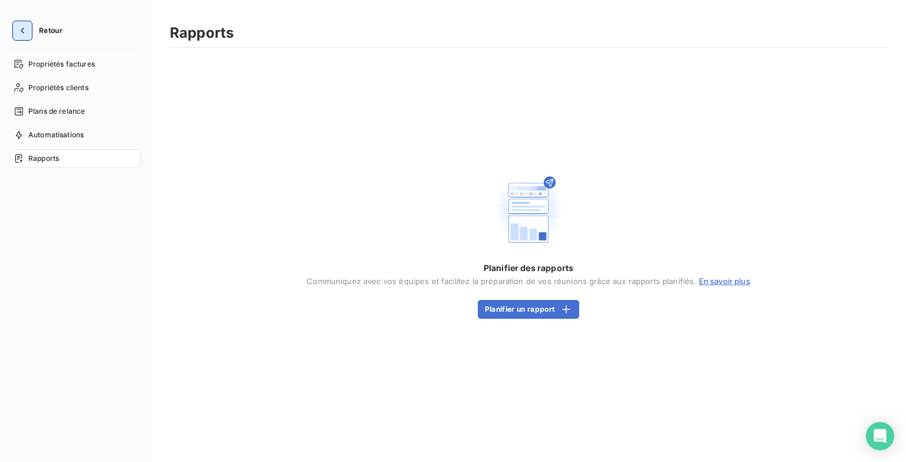
click at [31, 25] on button "button" at bounding box center [22, 30] width 19 height 19
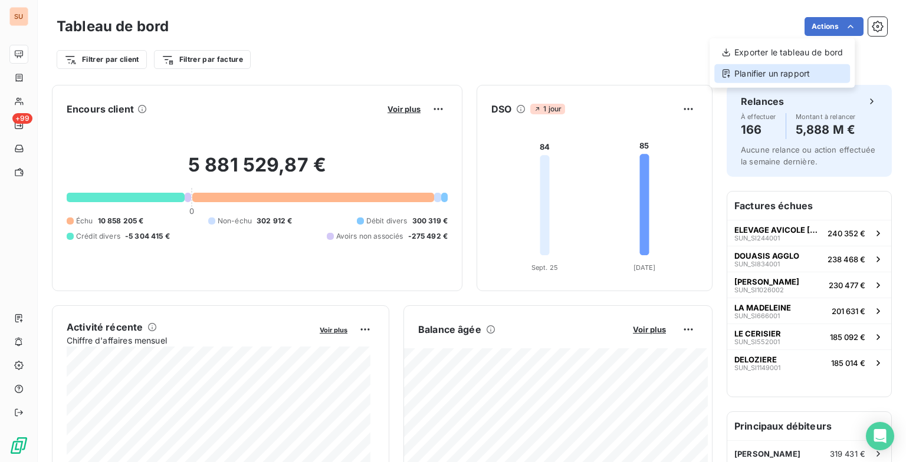
click at [755, 73] on div "Planifier un rapport" at bounding box center [782, 73] width 136 height 19
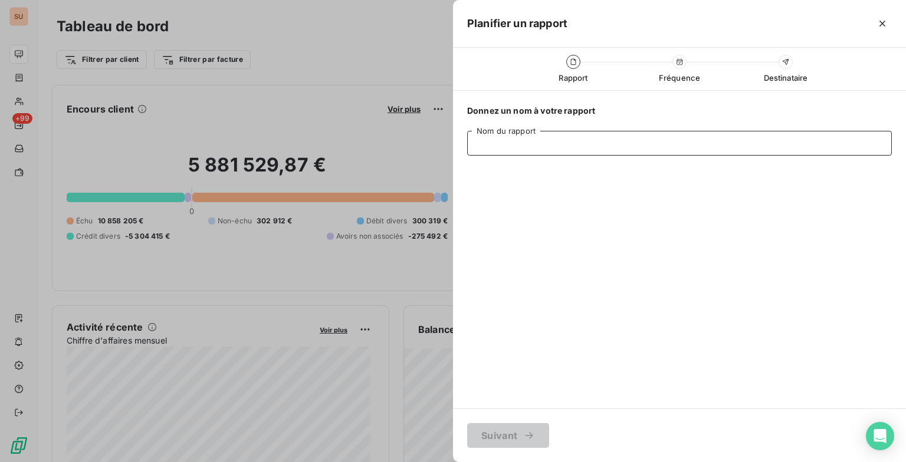
click at [539, 143] on input "Nom du rapport" at bounding box center [679, 143] width 424 height 25
type input "test"
click at [508, 429] on button "Suivant" at bounding box center [508, 435] width 82 height 25
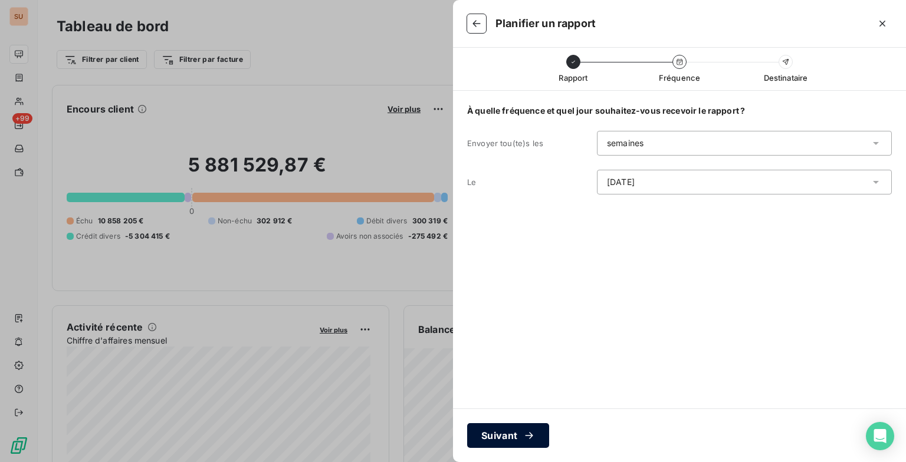
click at [502, 436] on button "Suivant" at bounding box center [508, 435] width 82 height 25
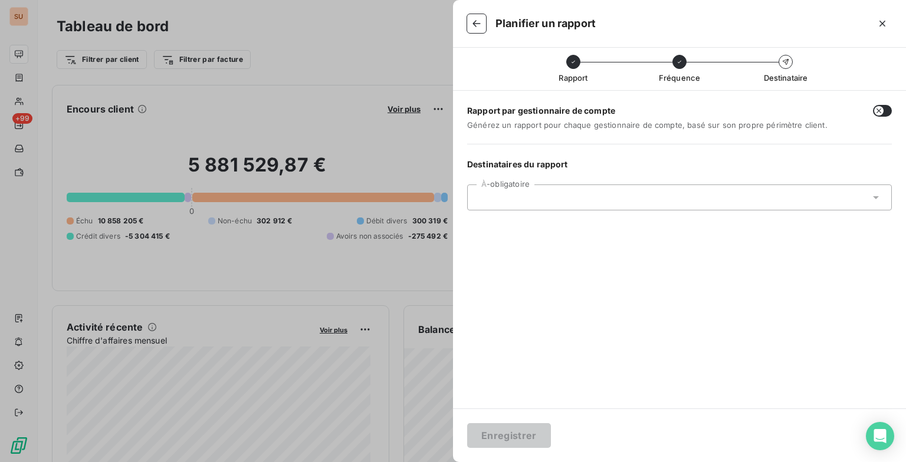
click at [525, 190] on div at bounding box center [679, 198] width 424 height 26
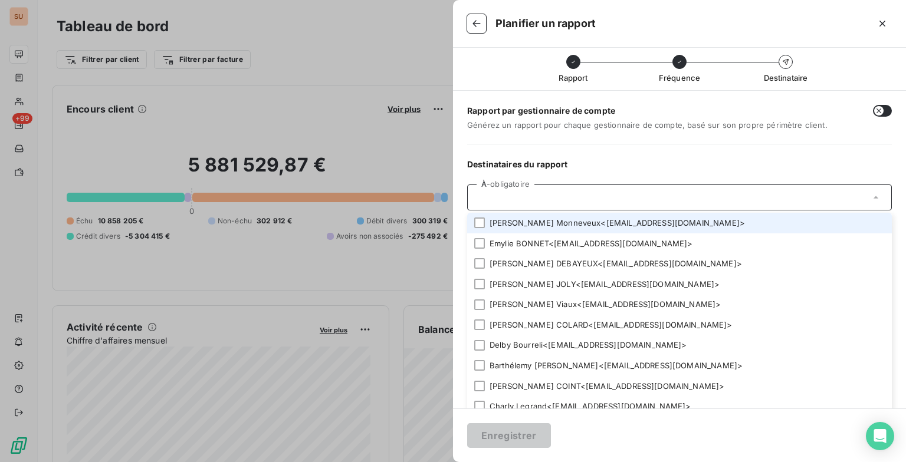
click at [516, 223] on li "[PERSON_NAME] < [EMAIL_ADDRESS][DOMAIN_NAME] >" at bounding box center [679, 223] width 424 height 21
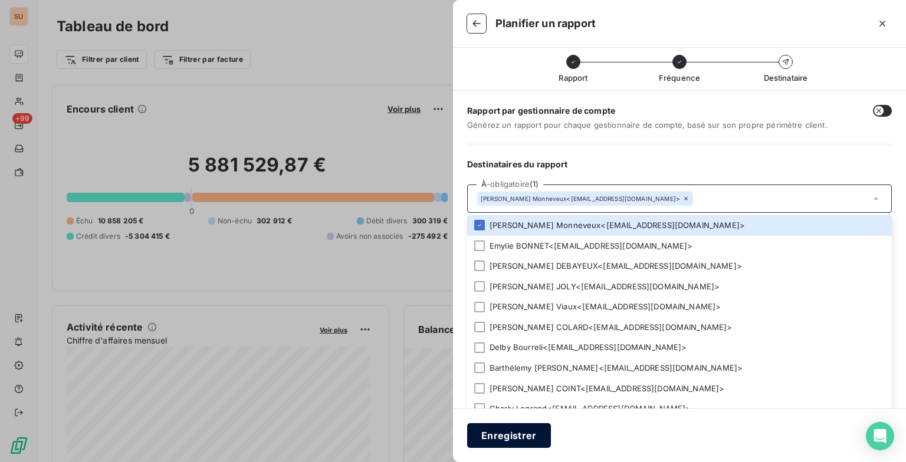
click at [497, 430] on button "Enregistrer" at bounding box center [509, 435] width 84 height 25
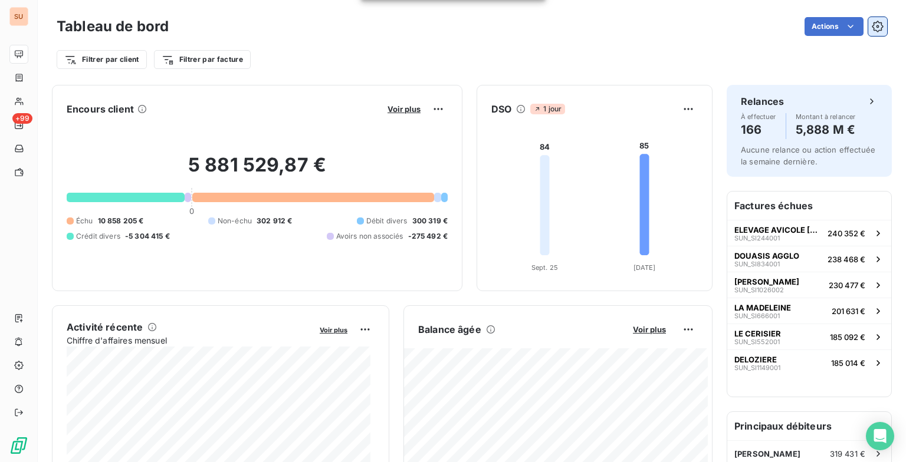
click at [871, 28] on icon "button" at bounding box center [877, 27] width 12 height 12
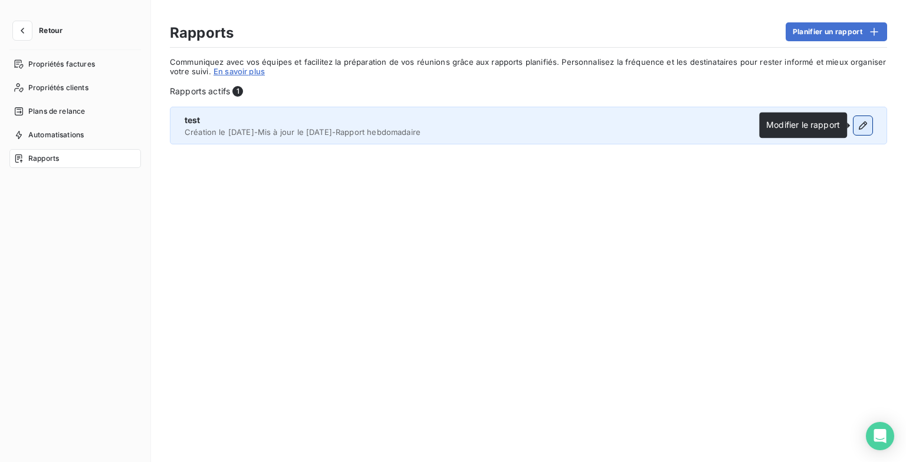
click at [858, 130] on icon "button" at bounding box center [863, 126] width 12 height 12
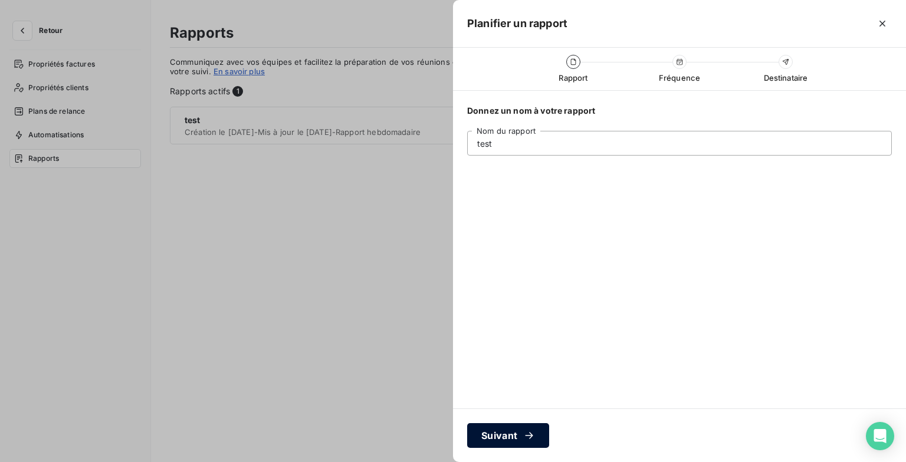
click at [509, 436] on button "Suivant" at bounding box center [508, 435] width 82 height 25
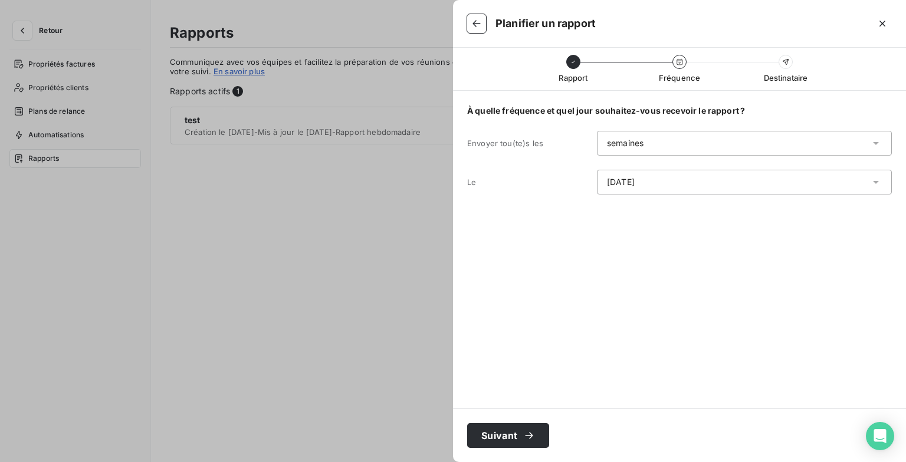
click at [635, 184] on div "[DATE]" at bounding box center [744, 182] width 295 height 25
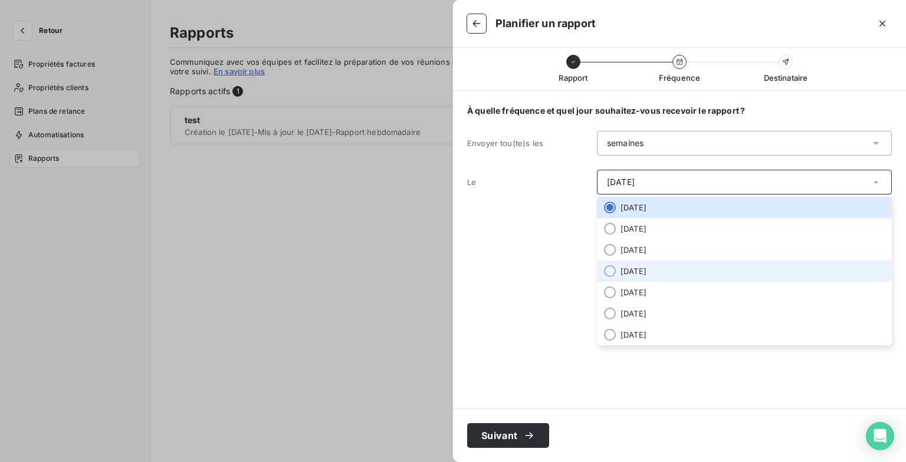
click at [636, 274] on li "[DATE]" at bounding box center [744, 271] width 295 height 21
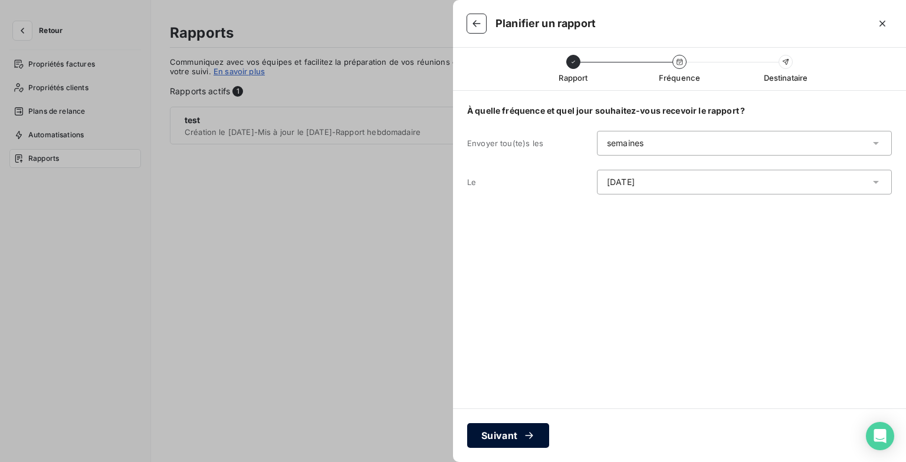
click at [498, 427] on button "Suivant" at bounding box center [508, 435] width 82 height 25
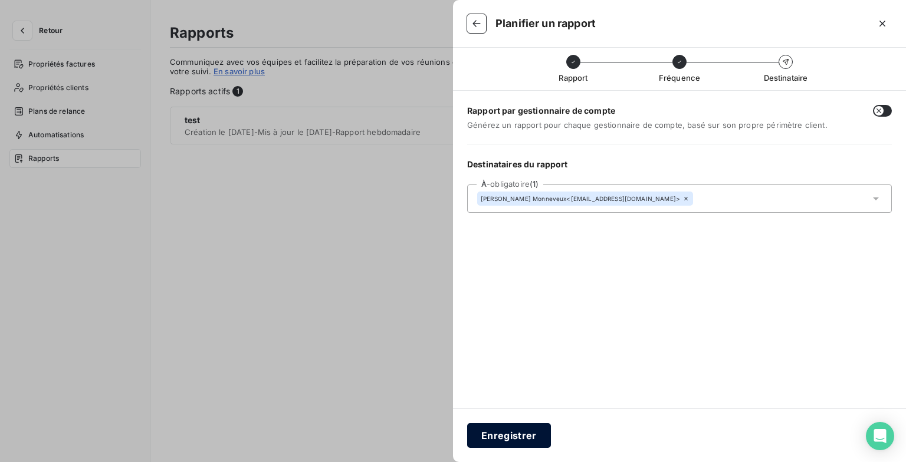
click at [512, 437] on button "Enregistrer" at bounding box center [509, 435] width 84 height 25
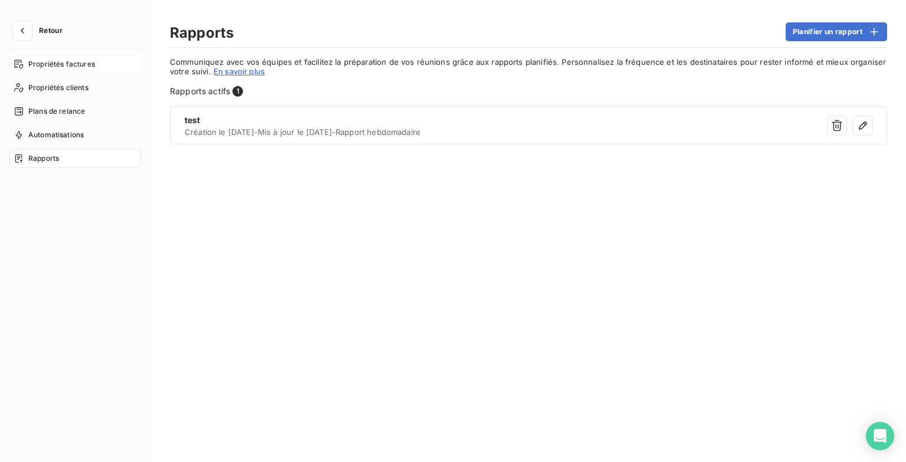
click at [80, 70] on div "Propriétés factures" at bounding box center [74, 64] width 131 height 19
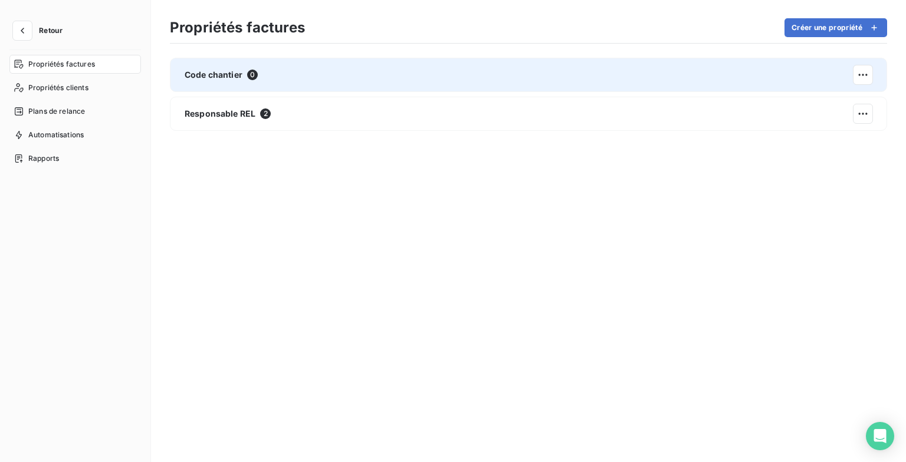
click at [531, 89] on div "Code chantier 0" at bounding box center [528, 75] width 717 height 34
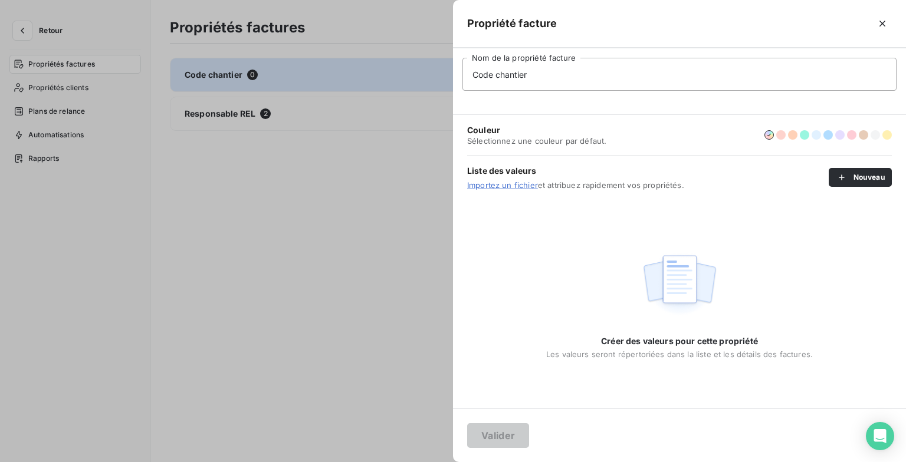
click at [348, 220] on div at bounding box center [453, 231] width 906 height 462
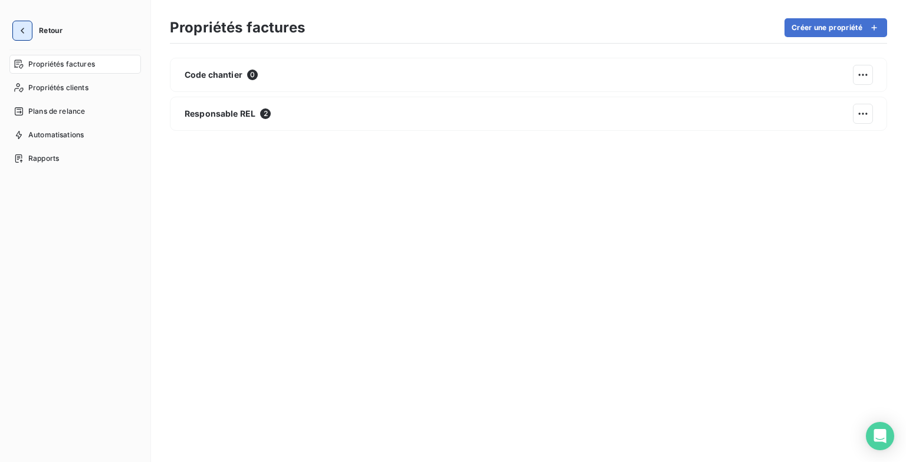
click at [25, 34] on icon "button" at bounding box center [23, 31] width 12 height 12
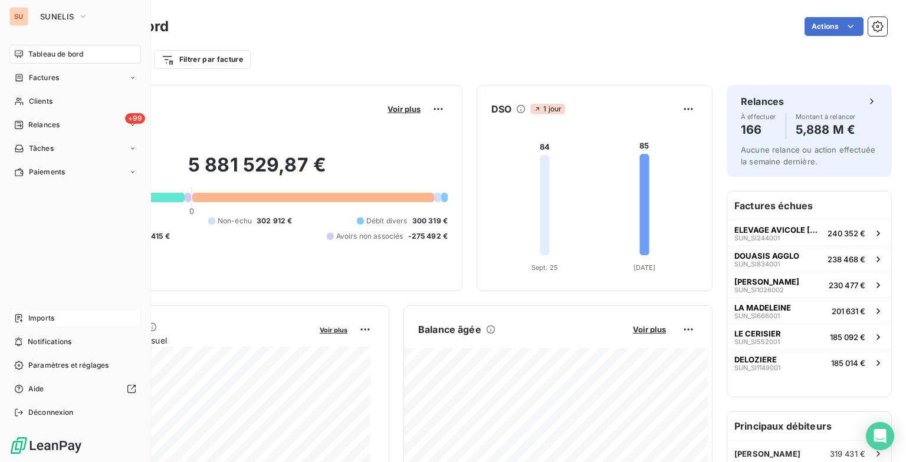
click at [28, 318] on span "Imports" at bounding box center [41, 318] width 26 height 11
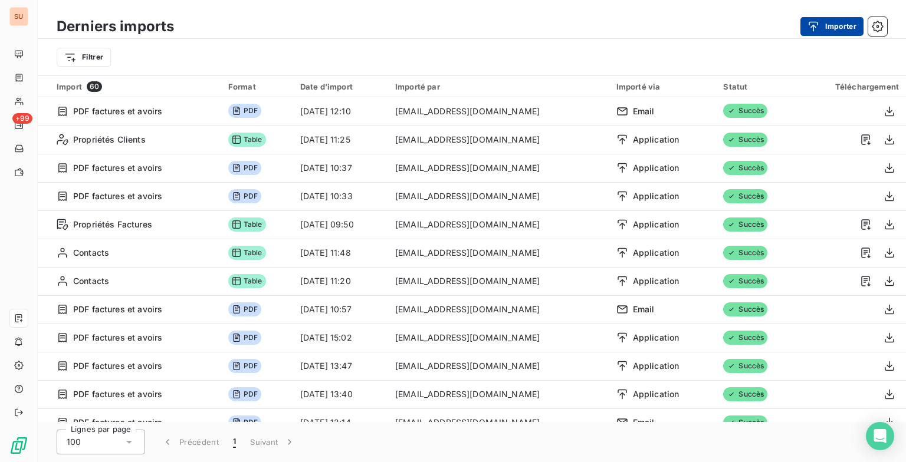
click at [834, 19] on button "Importer" at bounding box center [831, 26] width 63 height 19
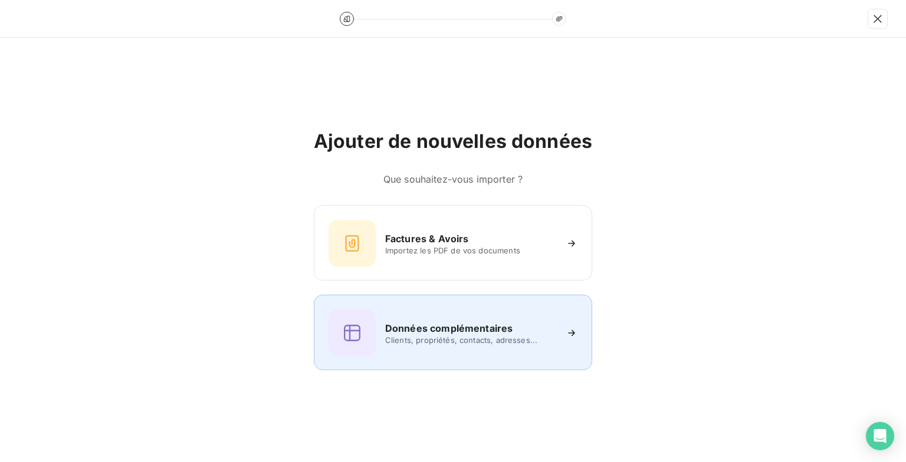
click at [424, 310] on div "Données complémentaires Clients, propriétés, contacts, adresses..." at bounding box center [452, 333] width 249 height 47
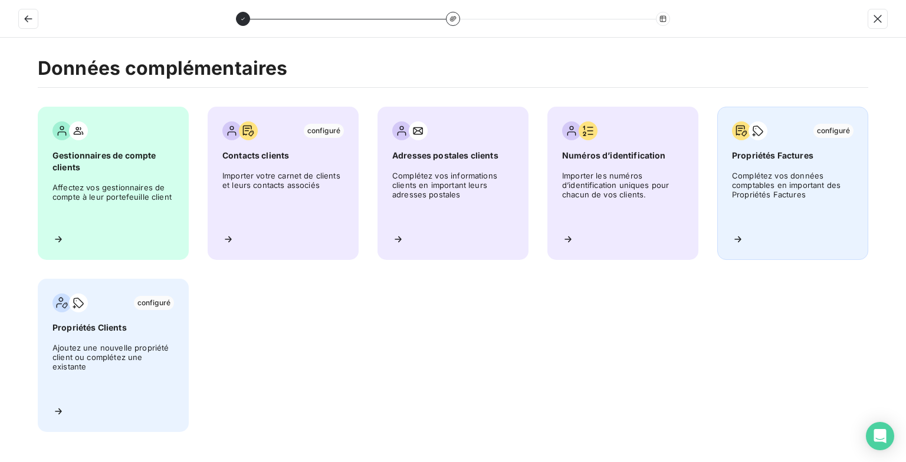
click at [815, 180] on span "Complétez vos données comptables en important des Propriétés Factures" at bounding box center [792, 197] width 121 height 53
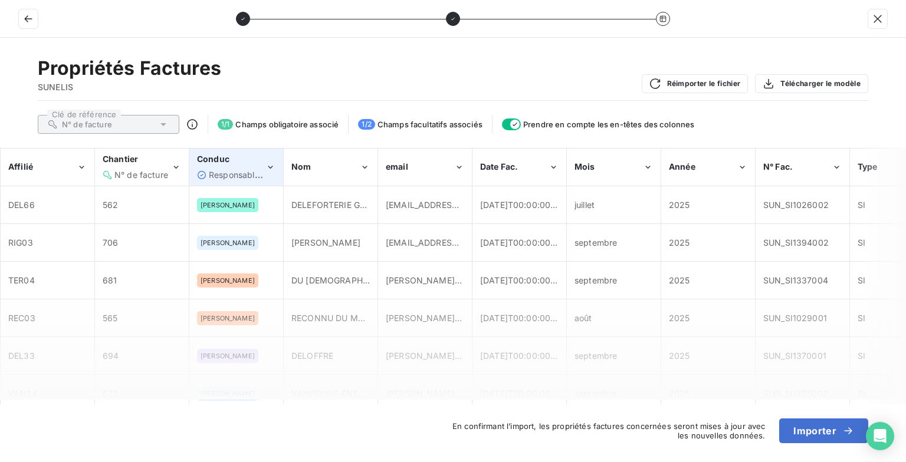
click at [269, 165] on icon "Conduc" at bounding box center [270, 168] width 10 height 12
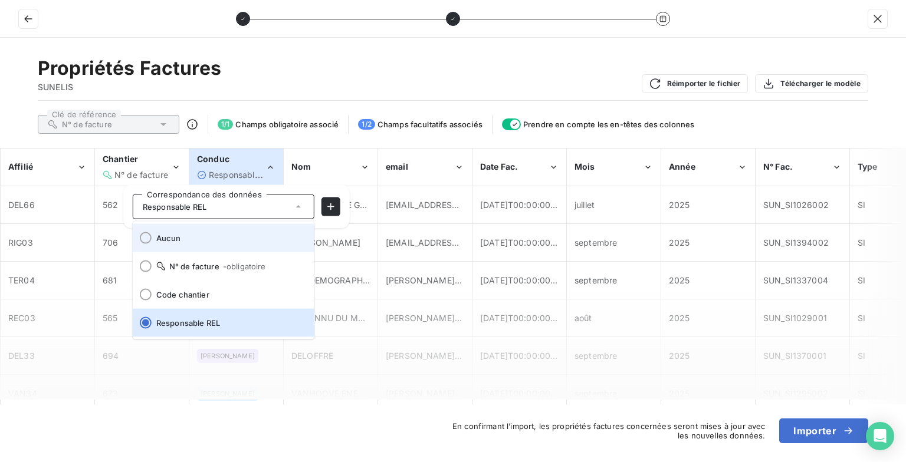
click at [177, 242] on span "Aucun" at bounding box center [230, 237] width 149 height 9
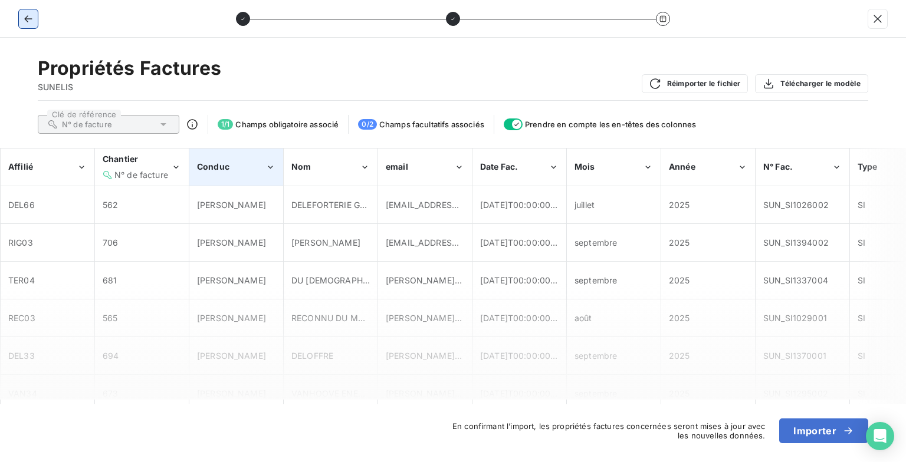
click at [30, 19] on icon "button" at bounding box center [28, 19] width 12 height 12
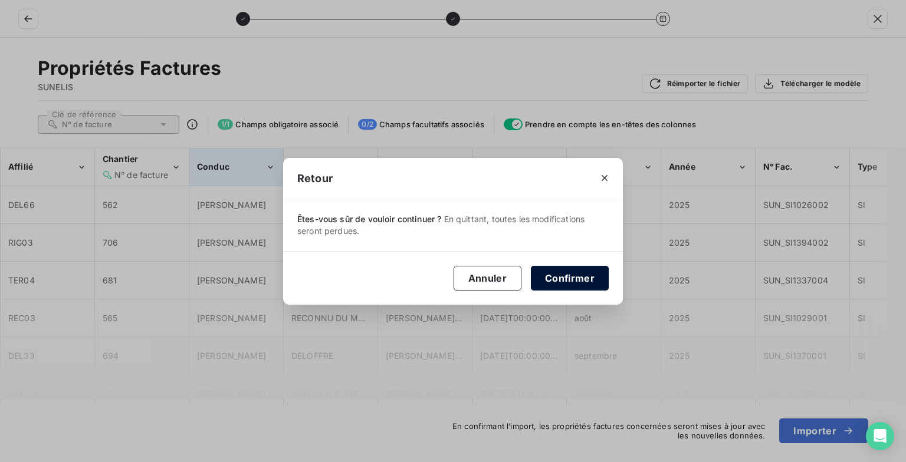
click at [574, 276] on button "Confirmer" at bounding box center [570, 278] width 78 height 25
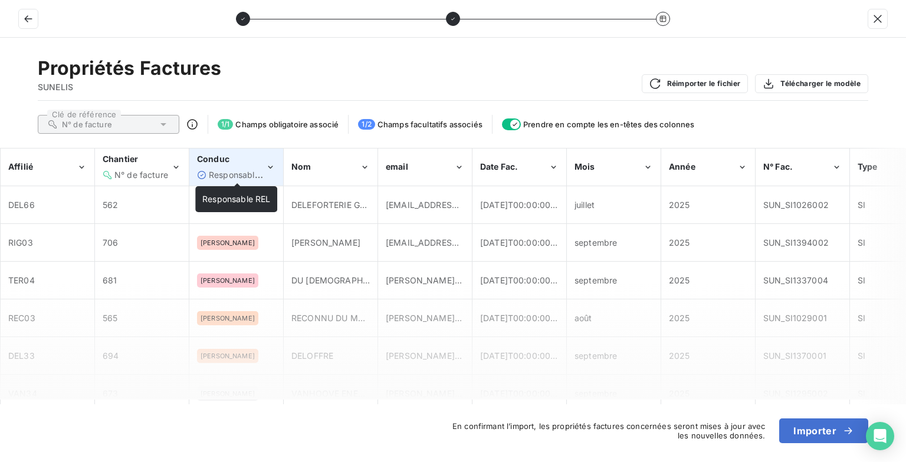
click at [245, 175] on span "Responsable REL" at bounding box center [243, 175] width 68 height 10
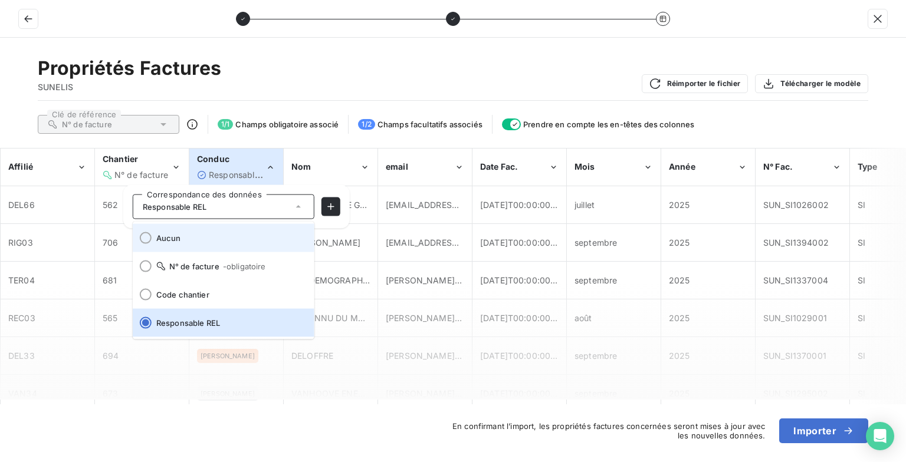
click at [212, 241] on span "Aucun" at bounding box center [230, 237] width 149 height 9
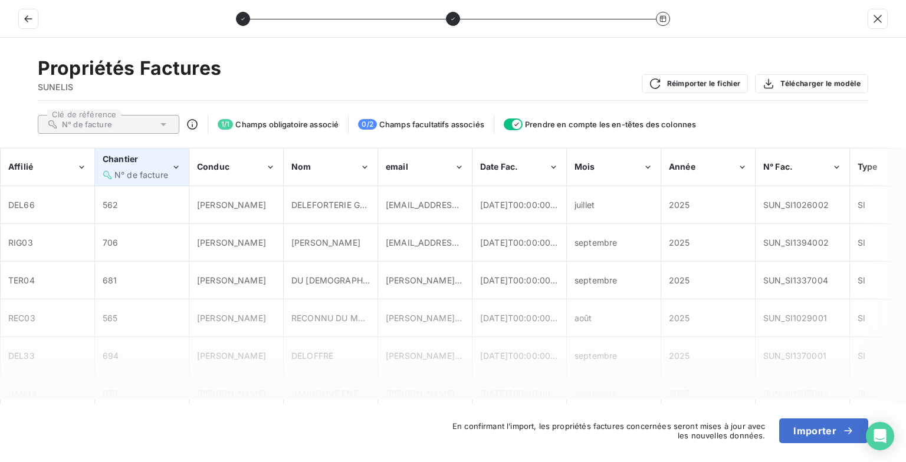
click at [146, 173] on span "N° de facture" at bounding box center [141, 175] width 54 height 10
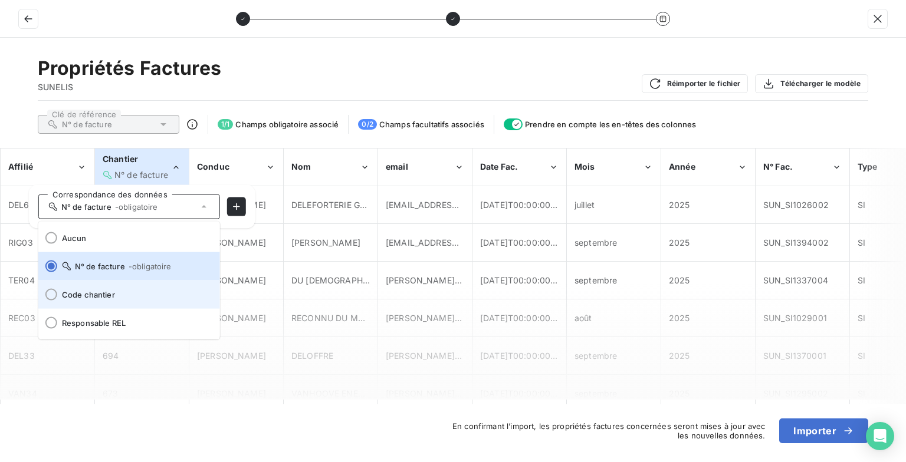
click at [123, 297] on span "Code chantier" at bounding box center [136, 294] width 149 height 9
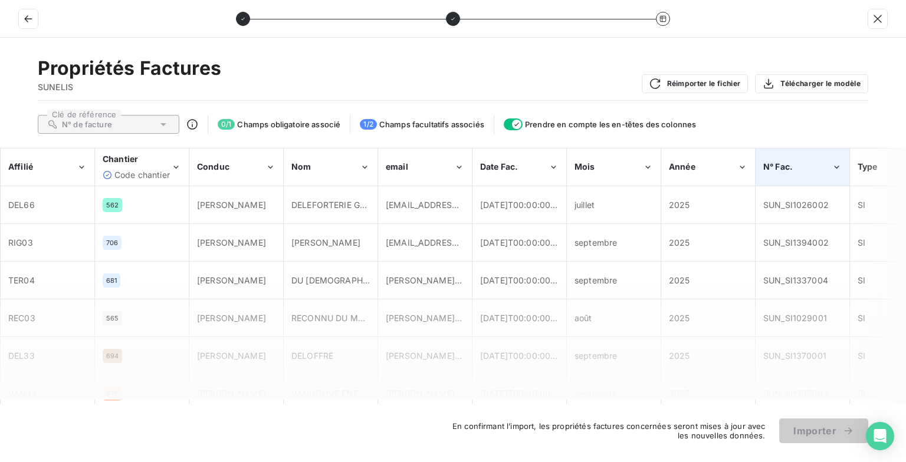
click at [828, 169] on div "N° Fac." at bounding box center [797, 167] width 68 height 12
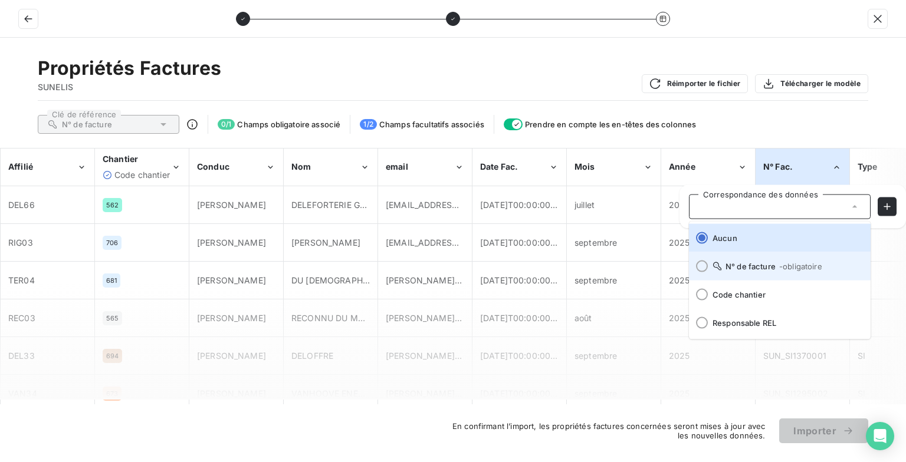
click at [750, 262] on span "N° de facture - obligatoire" at bounding box center [786, 266] width 149 height 9
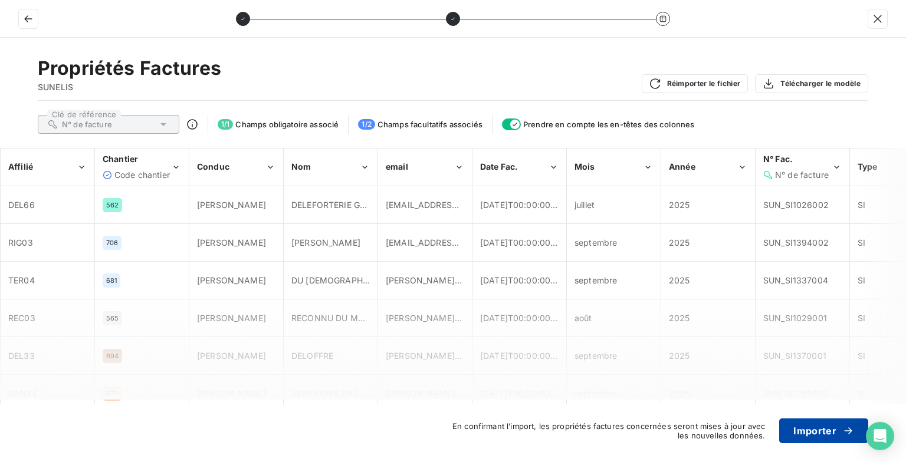
click at [811, 432] on button "Importer" at bounding box center [823, 431] width 89 height 25
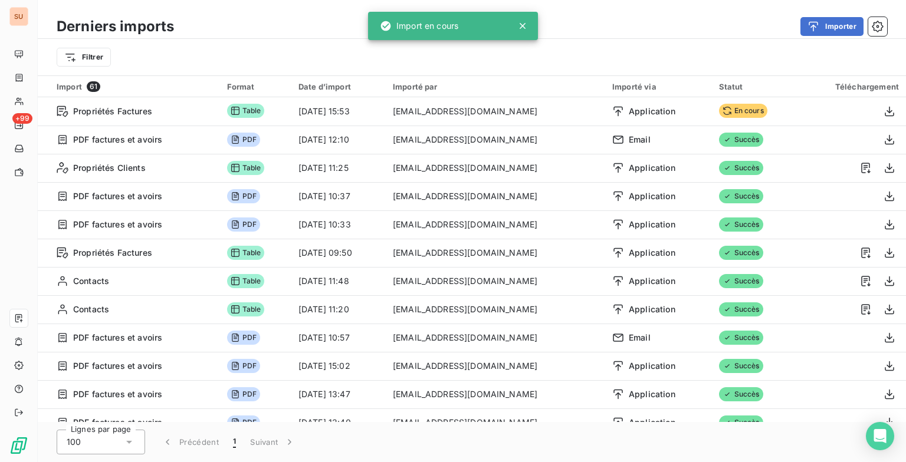
click at [651, 28] on div "Importer" at bounding box center [537, 26] width 699 height 19
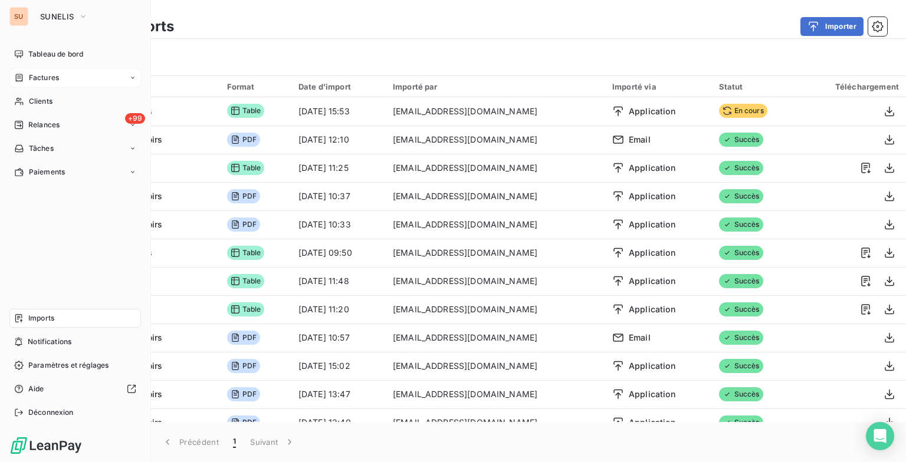
click at [38, 75] on span "Factures" at bounding box center [44, 78] width 30 height 11
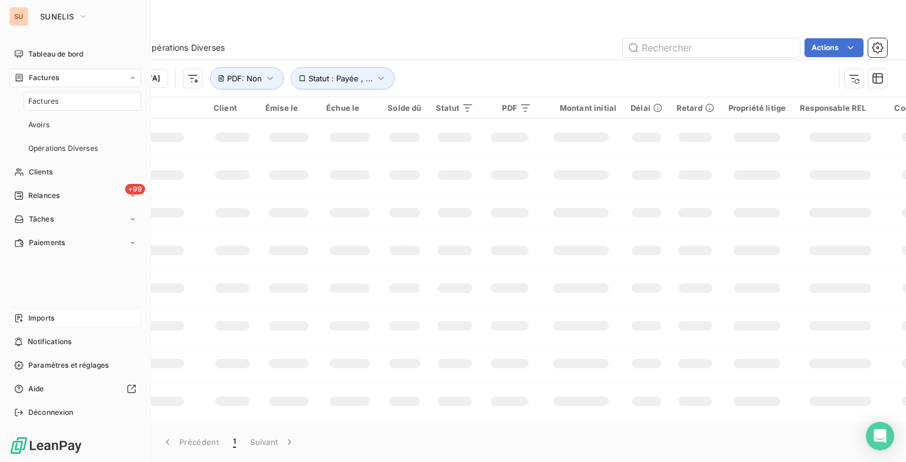
click at [35, 104] on span "Factures" at bounding box center [43, 101] width 30 height 11
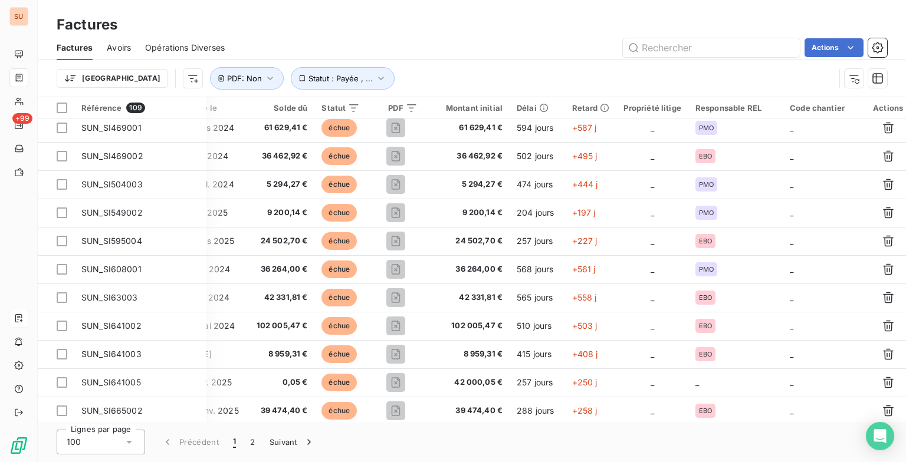
scroll to position [2531, 262]
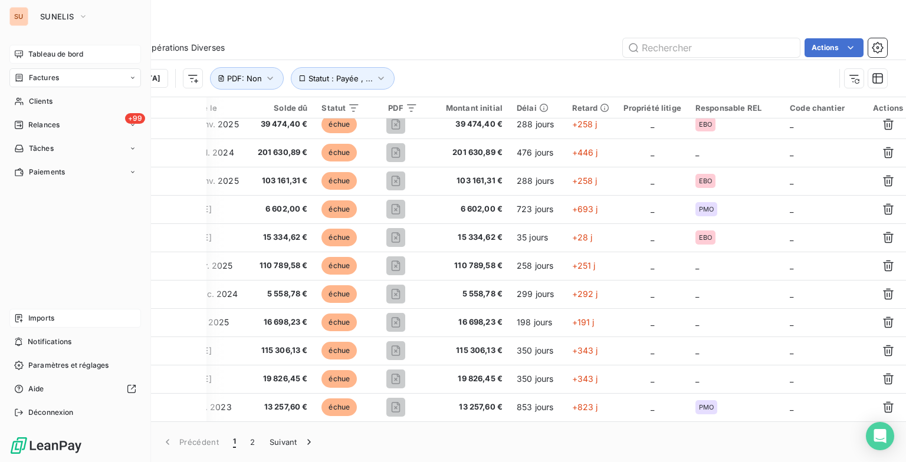
click at [29, 51] on span "Tableau de bord" at bounding box center [55, 54] width 55 height 11
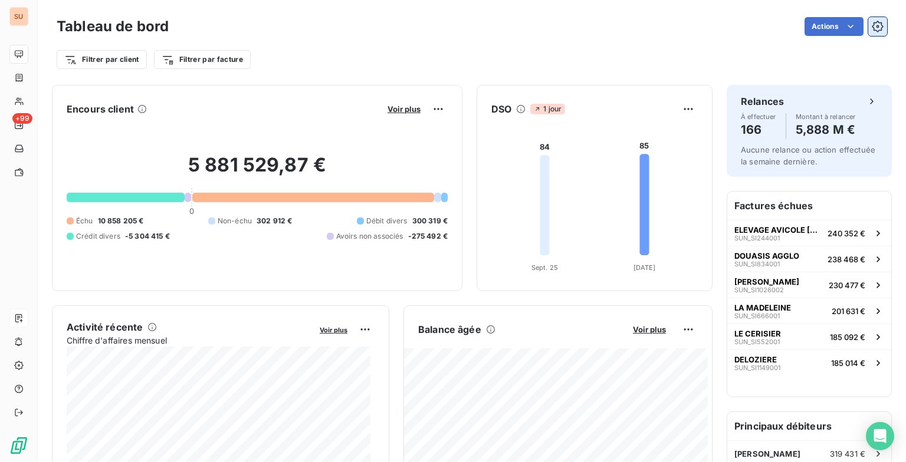
click at [871, 24] on icon "button" at bounding box center [877, 27] width 12 height 12
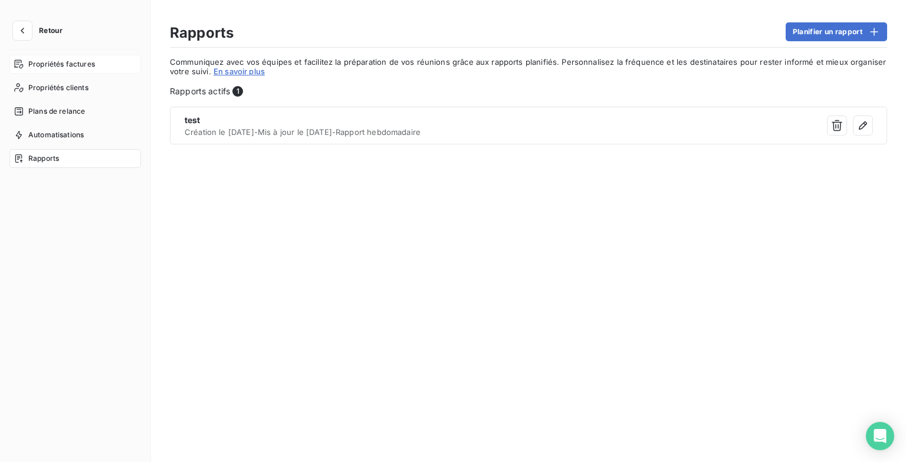
click at [85, 59] on span "Propriétés factures" at bounding box center [61, 64] width 67 height 11
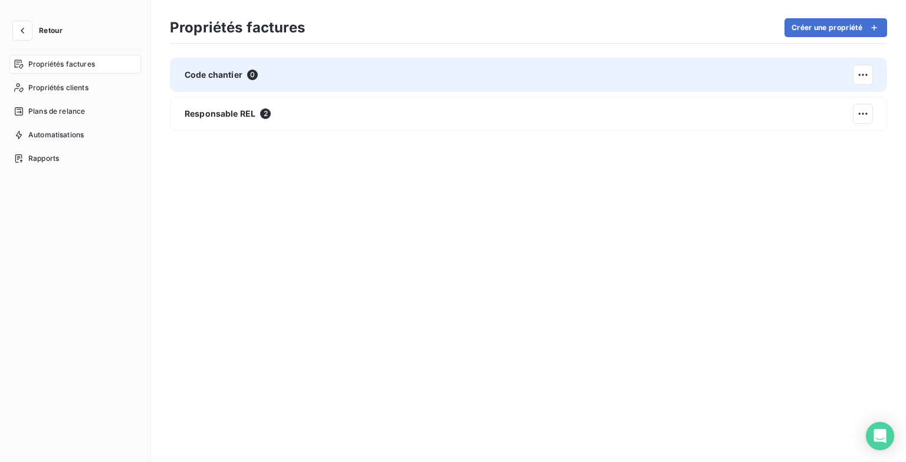
click at [365, 80] on div "Code chantier 0" at bounding box center [528, 75] width 717 height 34
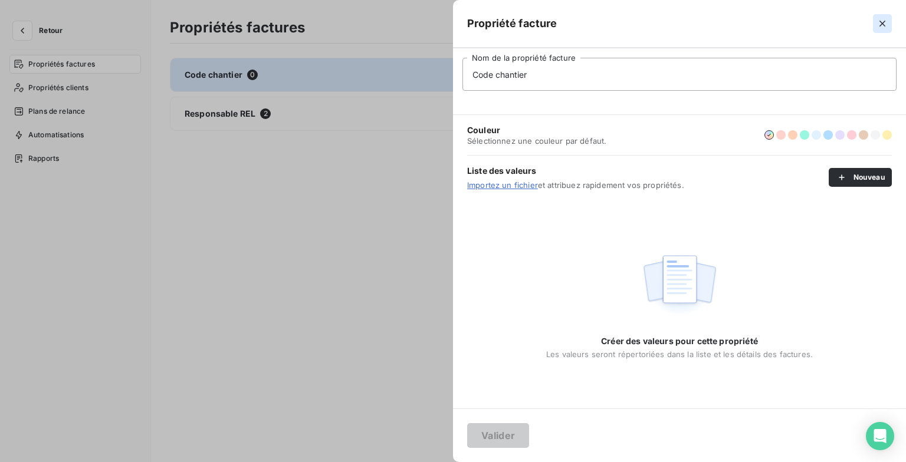
click at [880, 18] on icon "button" at bounding box center [882, 24] width 12 height 12
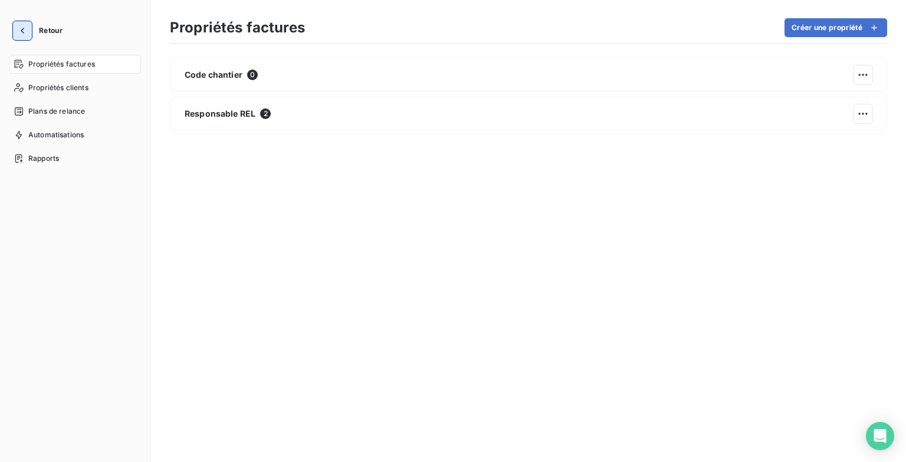
click at [30, 34] on button "button" at bounding box center [22, 30] width 19 height 19
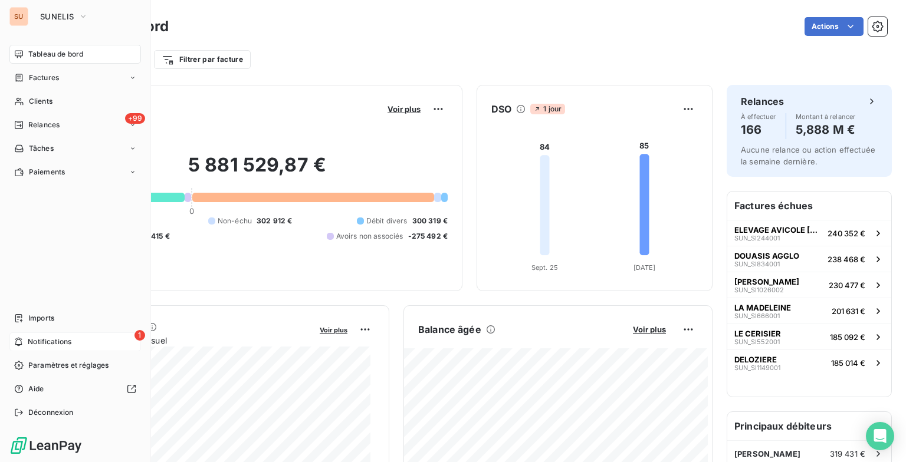
click at [77, 337] on div "1 Notifications" at bounding box center [74, 342] width 131 height 19
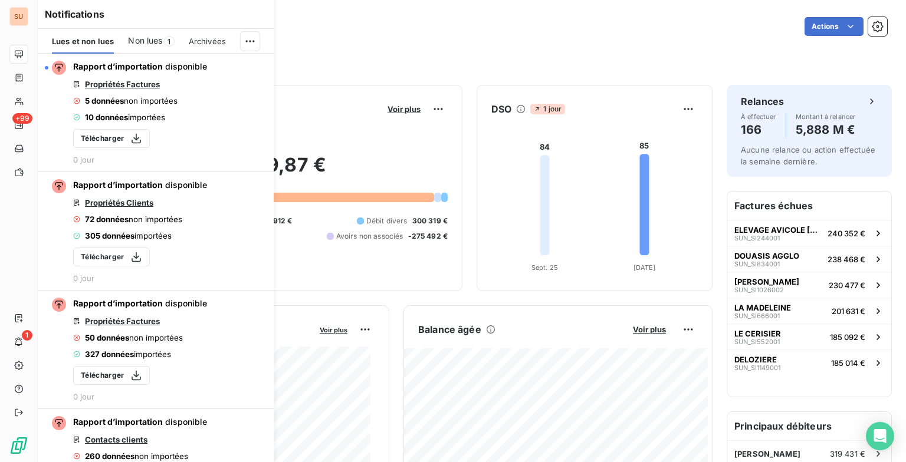
click at [146, 40] on span "Non lues" at bounding box center [145, 41] width 34 height 12
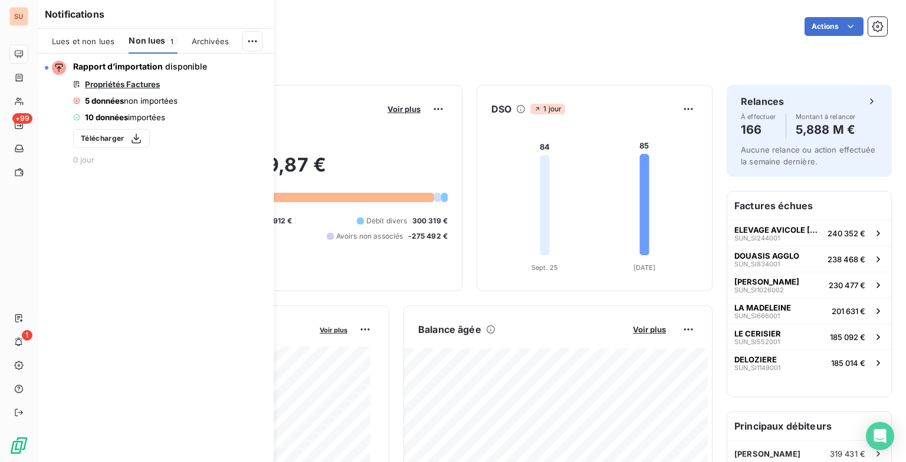
click at [316, 32] on div "Actions" at bounding box center [535, 26] width 704 height 19
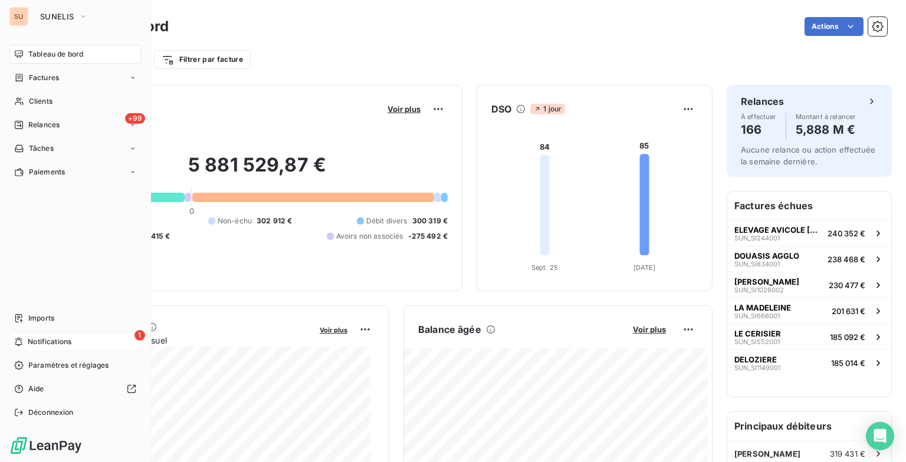
click at [21, 341] on icon at bounding box center [18, 342] width 7 height 9
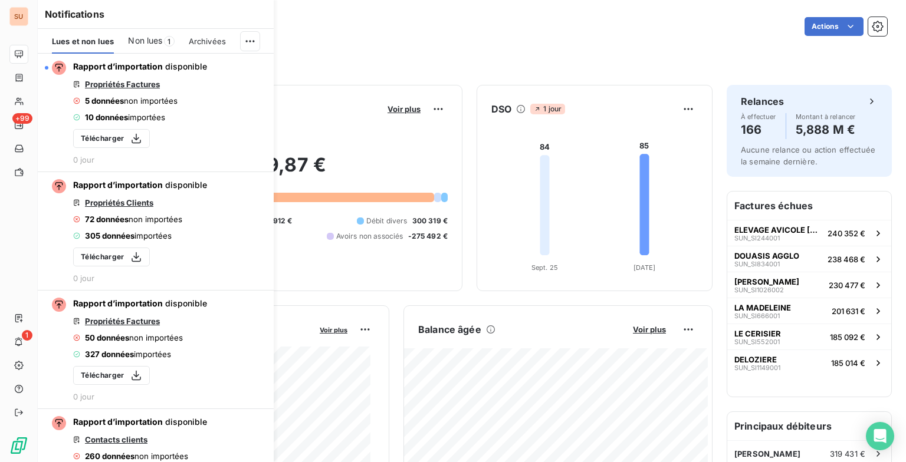
click at [154, 38] on span "Non lues" at bounding box center [145, 41] width 34 height 12
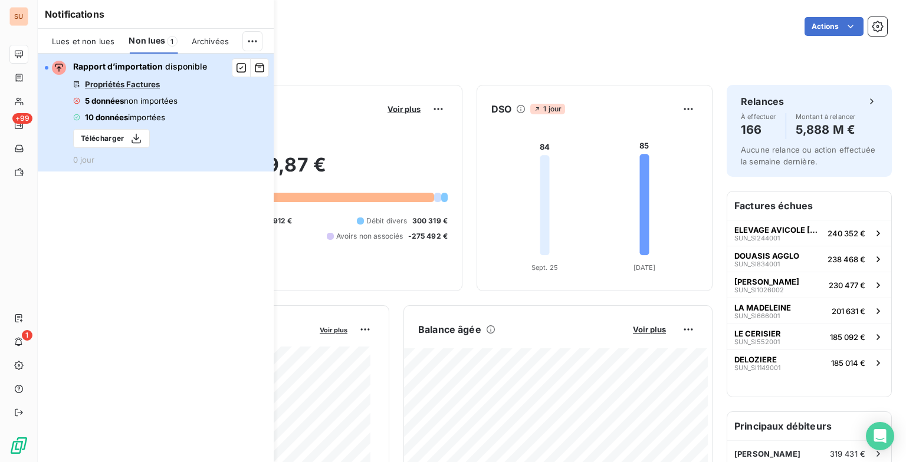
click at [218, 122] on button "Rapport d’importation disponible Propriétés Factures 5 données non importées 10…" at bounding box center [156, 113] width 236 height 118
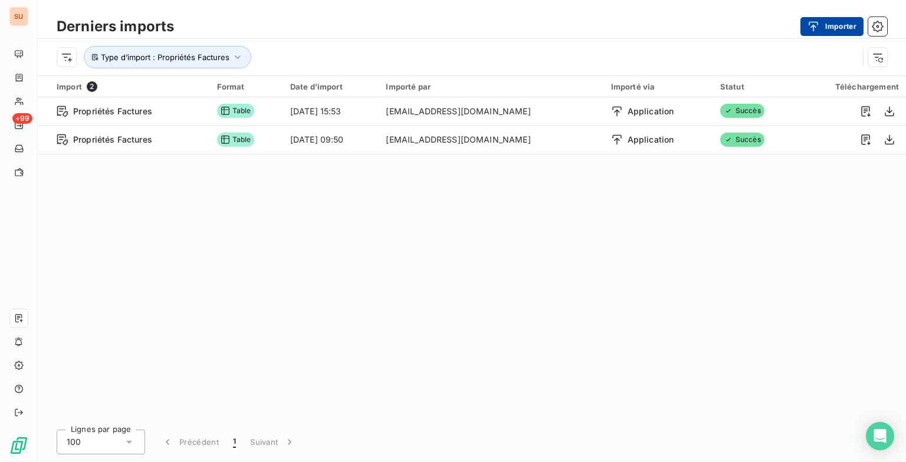
click at [834, 30] on button "Importer" at bounding box center [831, 26] width 63 height 19
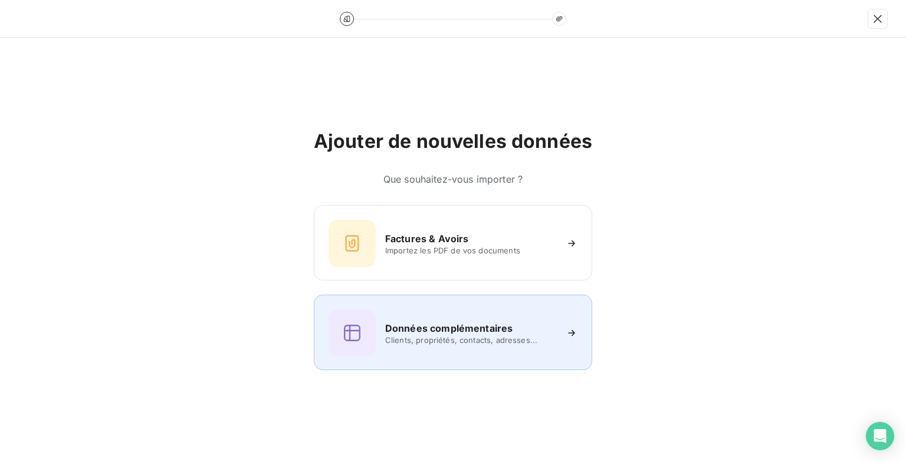
click at [393, 321] on h6 "Données complémentaires" at bounding box center [448, 328] width 127 height 14
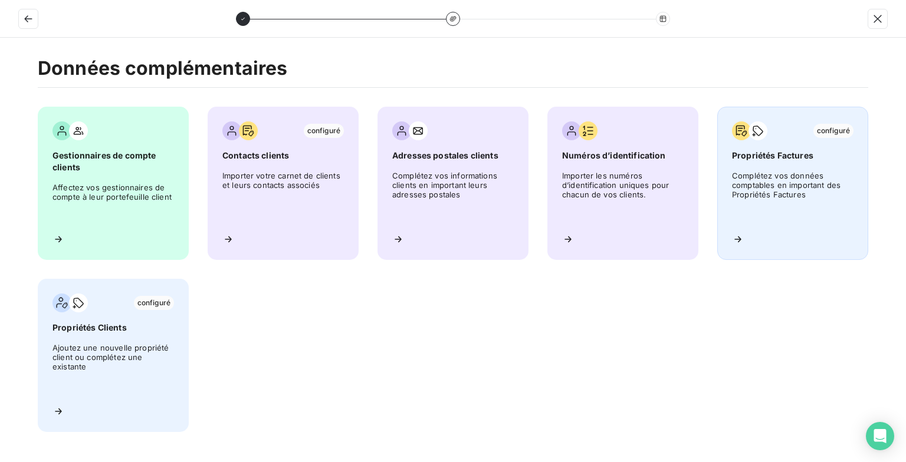
click at [821, 180] on span "Complétez vos données comptables en important des Propriétés Factures" at bounding box center [792, 197] width 121 height 53
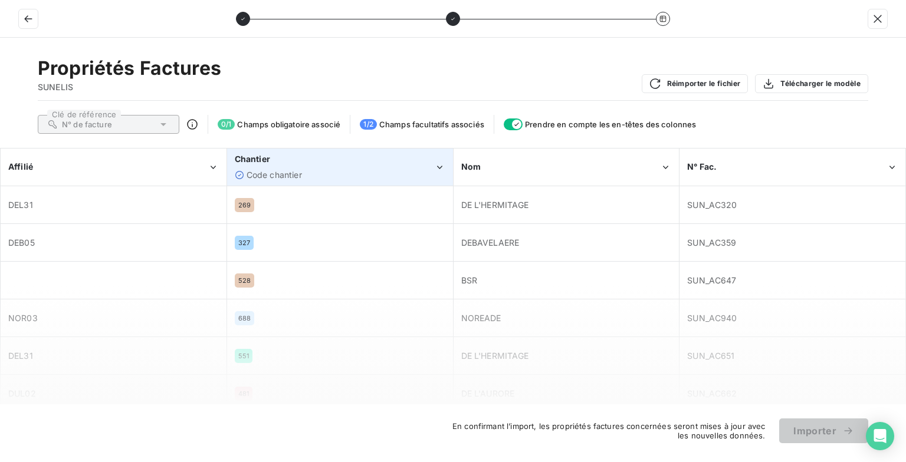
click at [321, 164] on div "Chantier" at bounding box center [334, 159] width 199 height 12
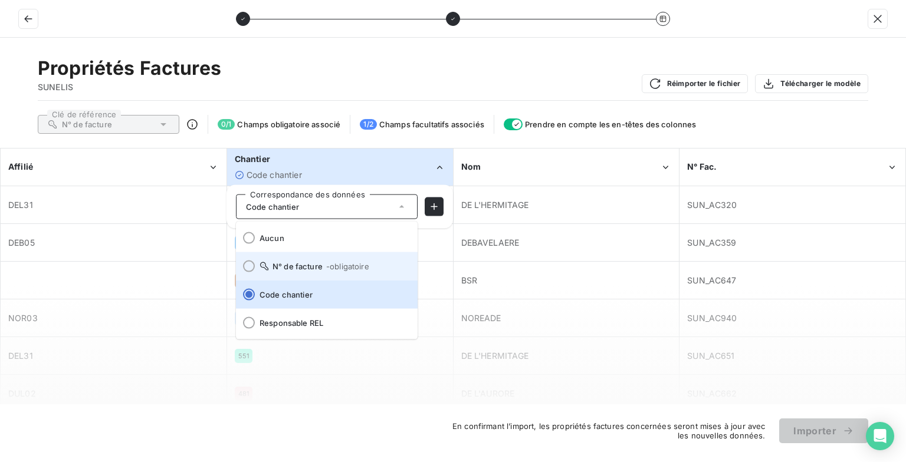
click at [301, 268] on span "N° de facture - obligatoire" at bounding box center [333, 266] width 149 height 9
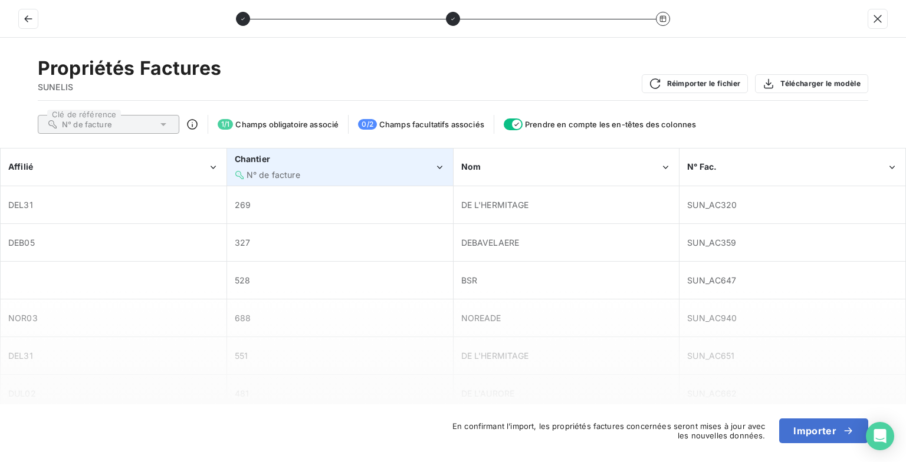
click at [294, 182] on div "Chantier N° de facture" at bounding box center [340, 167] width 225 height 36
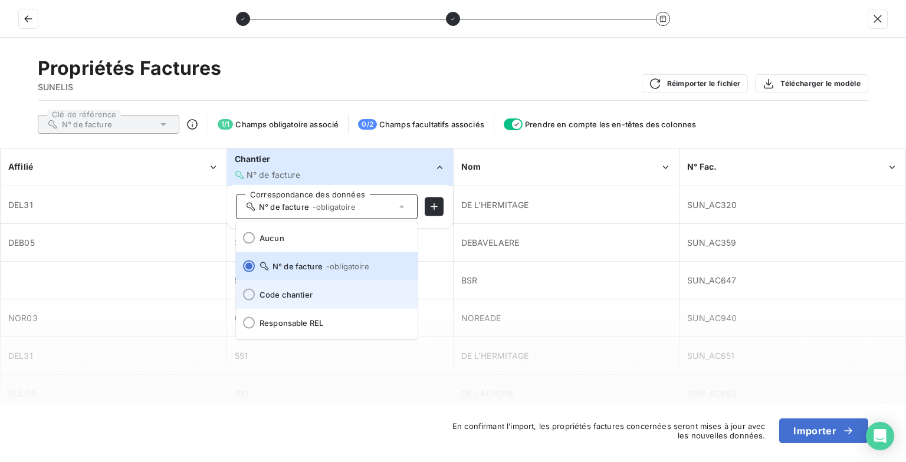
click at [297, 301] on li "Code chantier" at bounding box center [327, 295] width 182 height 28
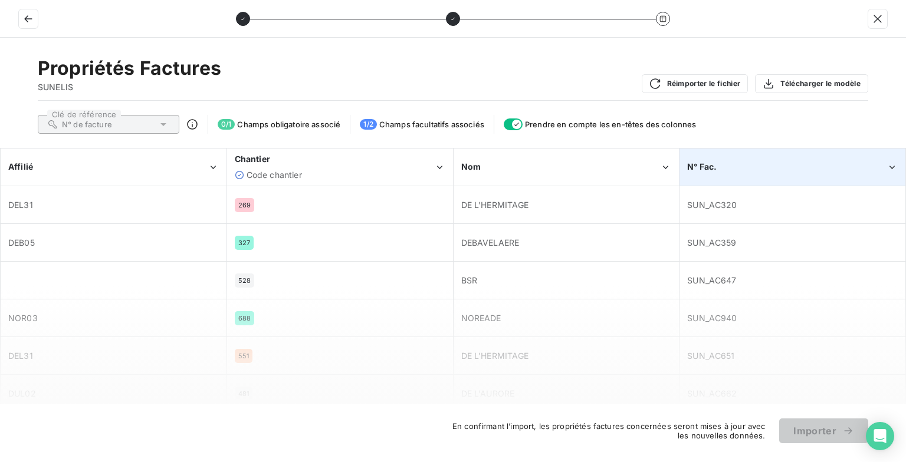
click at [778, 167] on div "N° Fac." at bounding box center [786, 167] width 199 height 12
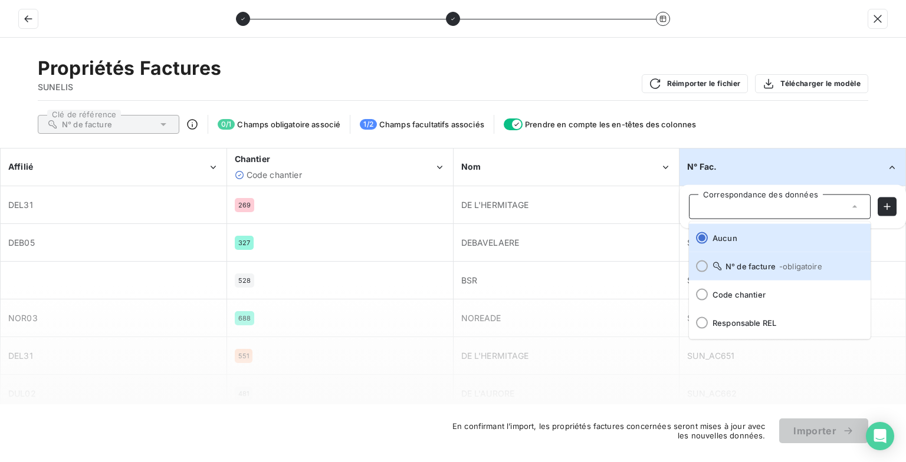
click at [733, 266] on span "N° de facture - obligatoire" at bounding box center [786, 266] width 149 height 9
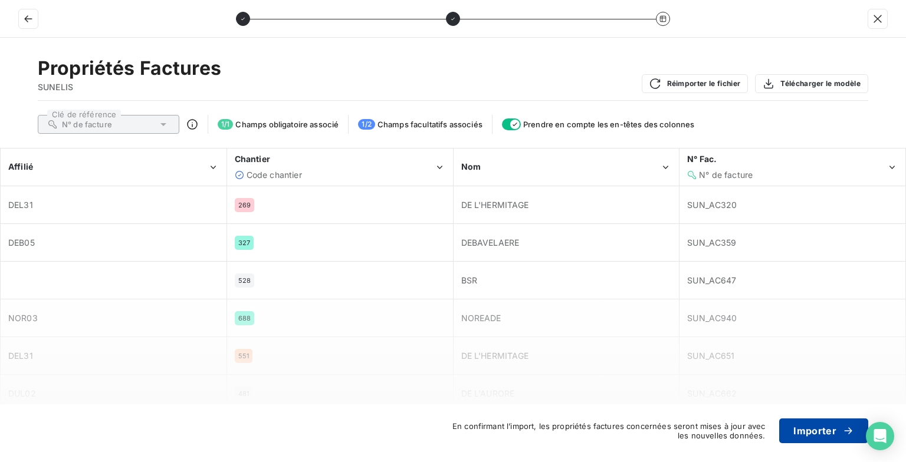
click at [828, 427] on button "Importer" at bounding box center [823, 431] width 89 height 25
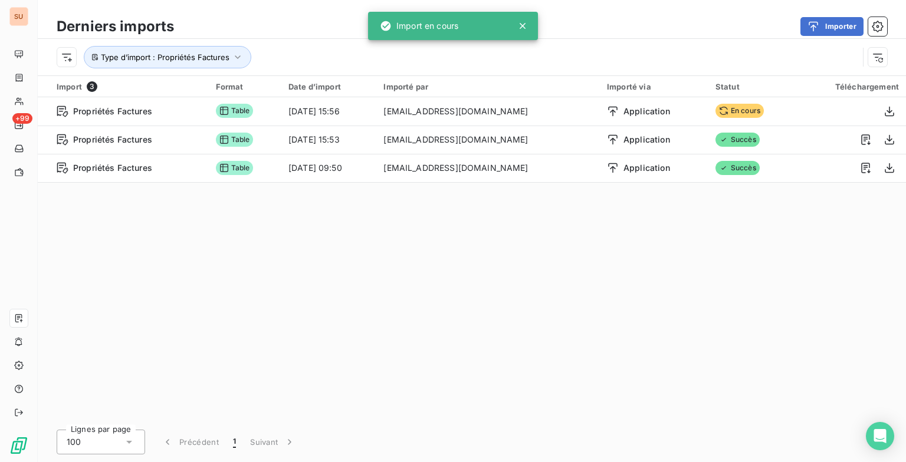
click at [331, 291] on div "Import 3 Format Date d’import Importé par Importé via Statut Téléchargement Pro…" at bounding box center [472, 249] width 868 height 346
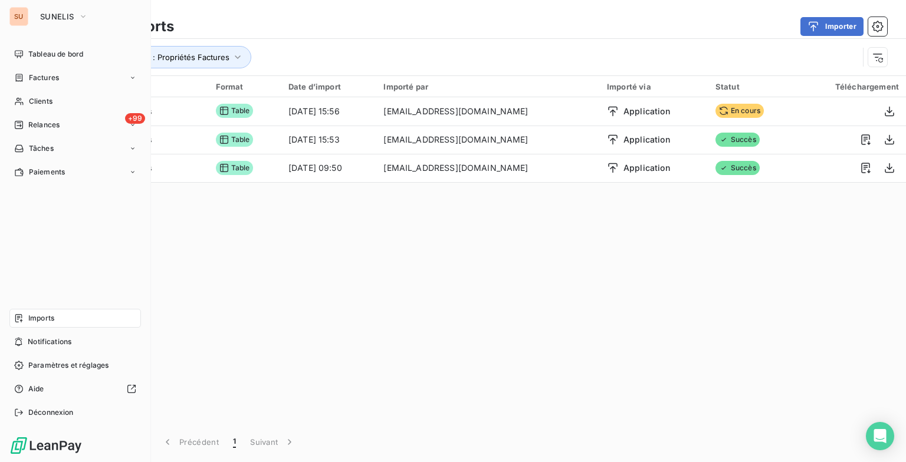
click at [28, 58] on span "Tableau de bord" at bounding box center [55, 54] width 55 height 11
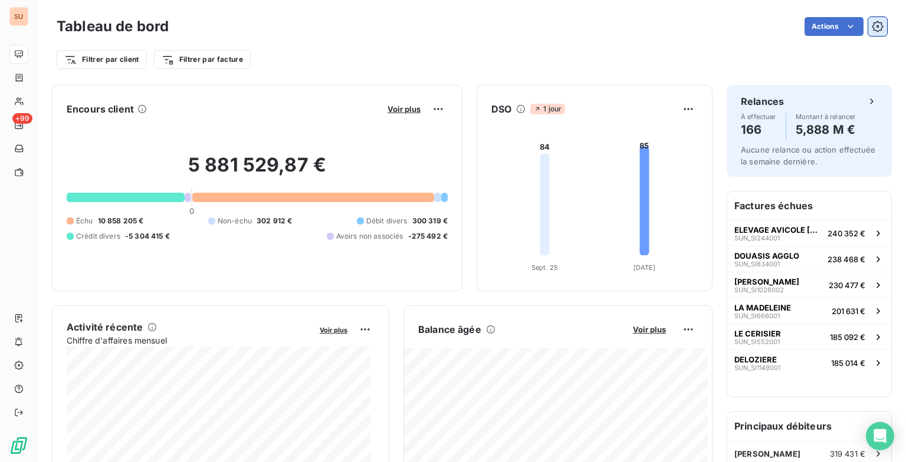
click at [872, 28] on icon "button" at bounding box center [876, 26] width 11 height 11
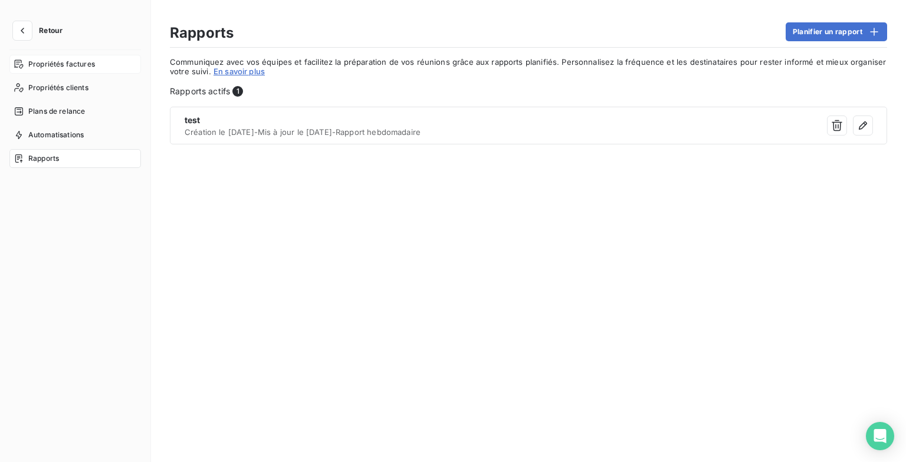
click at [54, 60] on span "Propriétés factures" at bounding box center [61, 64] width 67 height 11
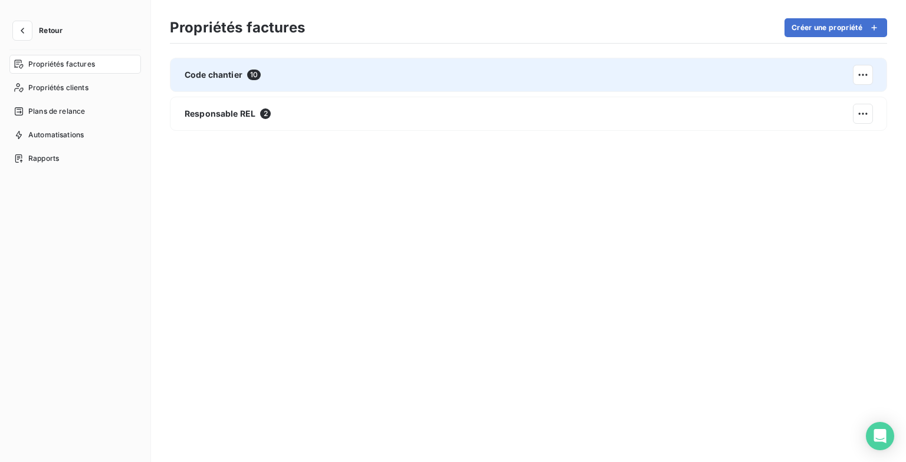
click at [467, 88] on div "Code chantier 10" at bounding box center [528, 75] width 717 height 34
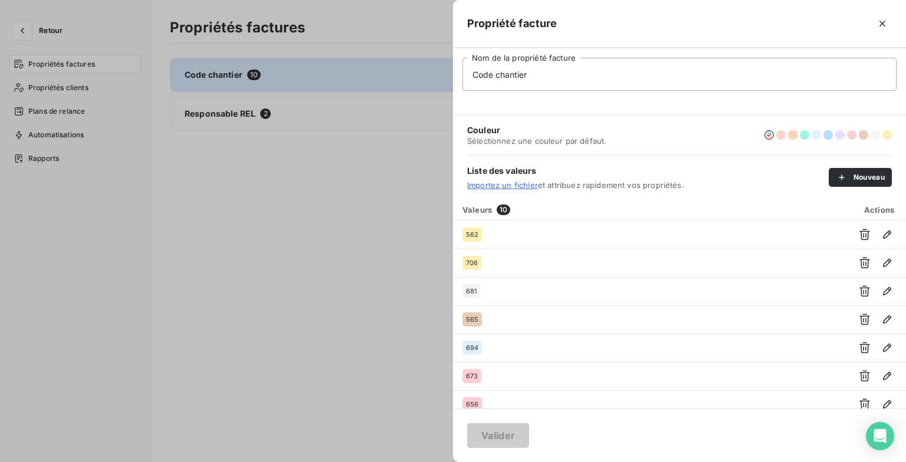
click at [752, 441] on div "Valider" at bounding box center [679, 436] width 453 height 54
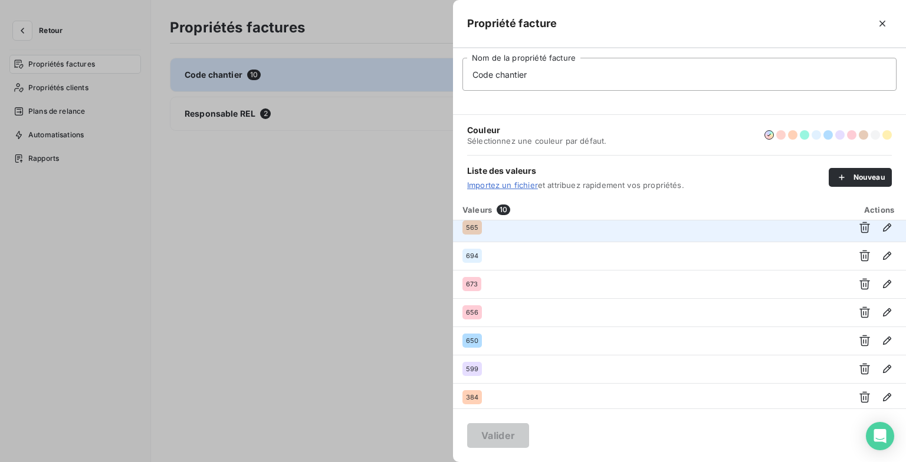
scroll to position [94, 0]
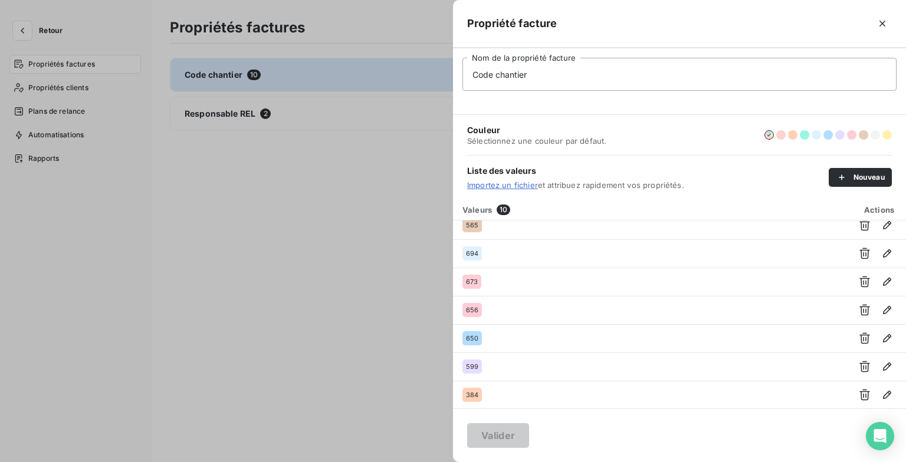
drag, startPoint x: 306, startPoint y: 193, endPoint x: 299, endPoint y: 193, distance: 6.5
click at [299, 193] on div at bounding box center [453, 231] width 906 height 462
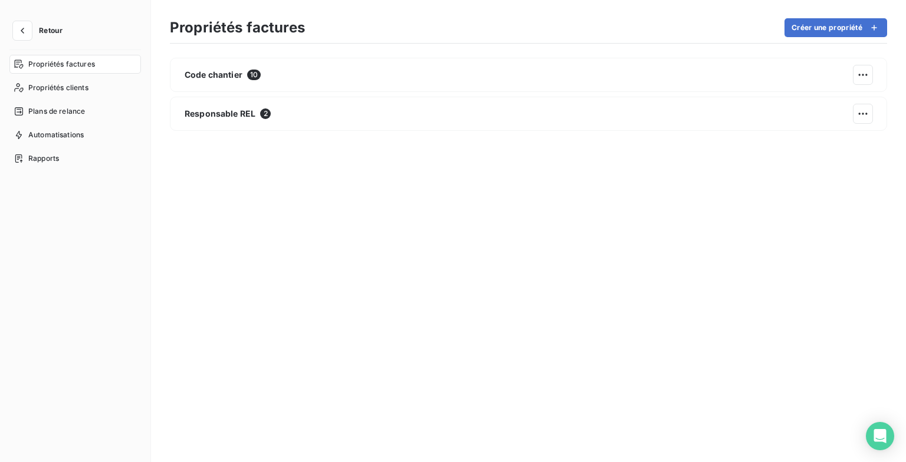
drag, startPoint x: 479, startPoint y: 363, endPoint x: 407, endPoint y: 146, distance: 228.6
click at [477, 363] on div "Code chantier 10 Responsable REL 2" at bounding box center [528, 251] width 717 height 386
click at [406, 195] on div "Code chantier 10 Responsable REL 2" at bounding box center [528, 251] width 717 height 386
click at [24, 28] on icon "button" at bounding box center [23, 31] width 4 height 6
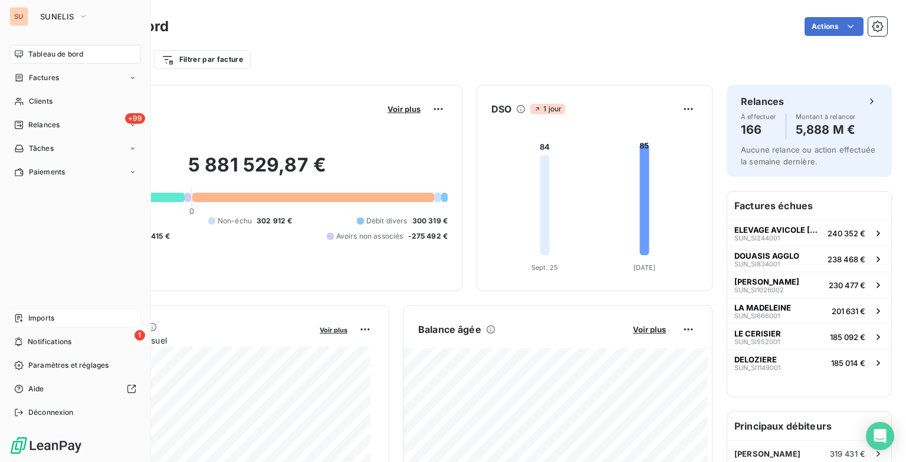
drag, startPoint x: 82, startPoint y: 335, endPoint x: 90, endPoint y: 323, distance: 14.6
click at [82, 335] on div "1 Notifications" at bounding box center [74, 342] width 131 height 19
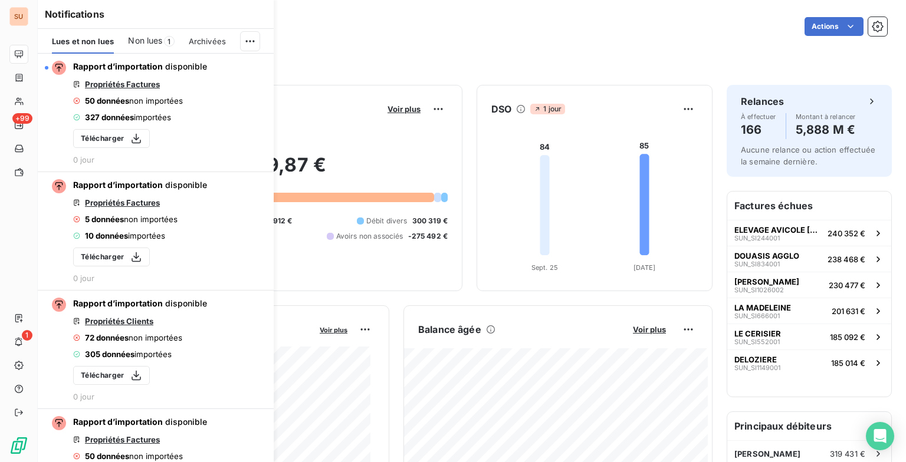
click at [159, 42] on span "Non lues" at bounding box center [145, 41] width 34 height 12
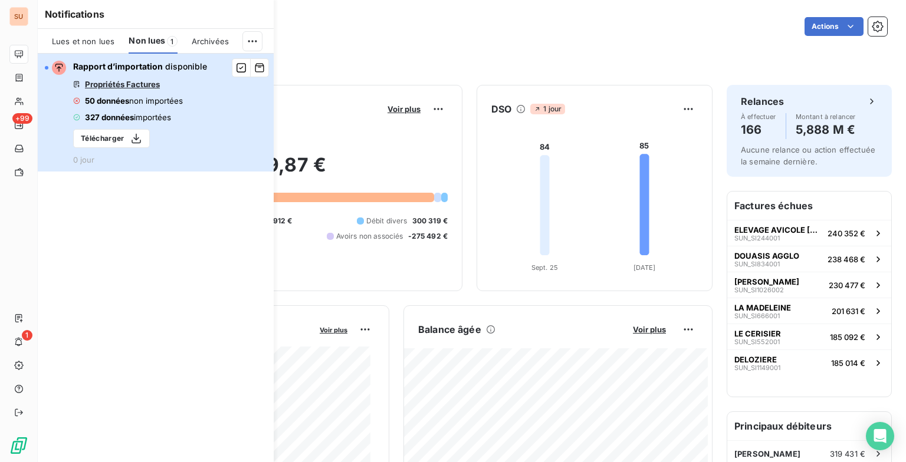
click at [199, 120] on div "Rapport d’importation disponible Propriétés Factures 50 données non importées 3…" at bounding box center [140, 113] width 134 height 104
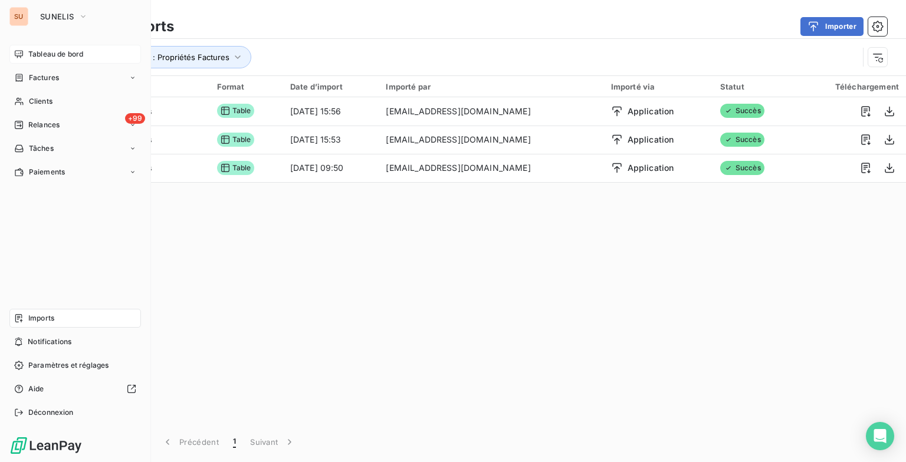
click at [40, 52] on span "Tableau de bord" at bounding box center [55, 54] width 55 height 11
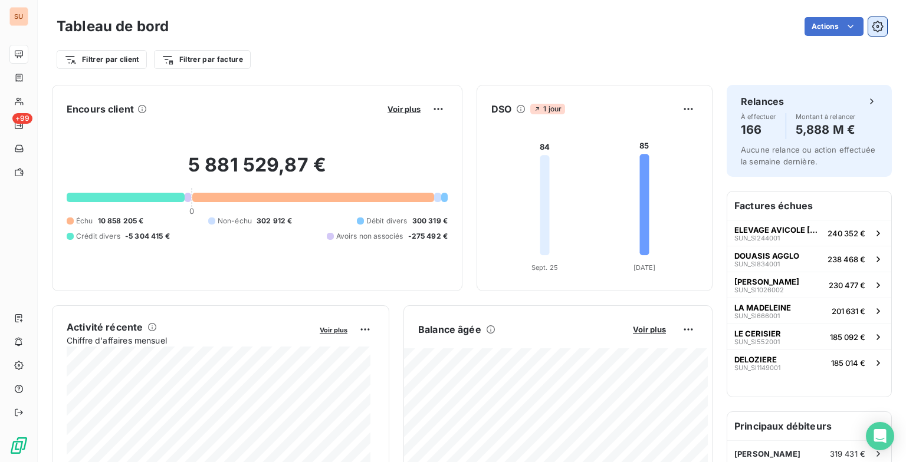
click at [871, 29] on icon "button" at bounding box center [877, 27] width 12 height 12
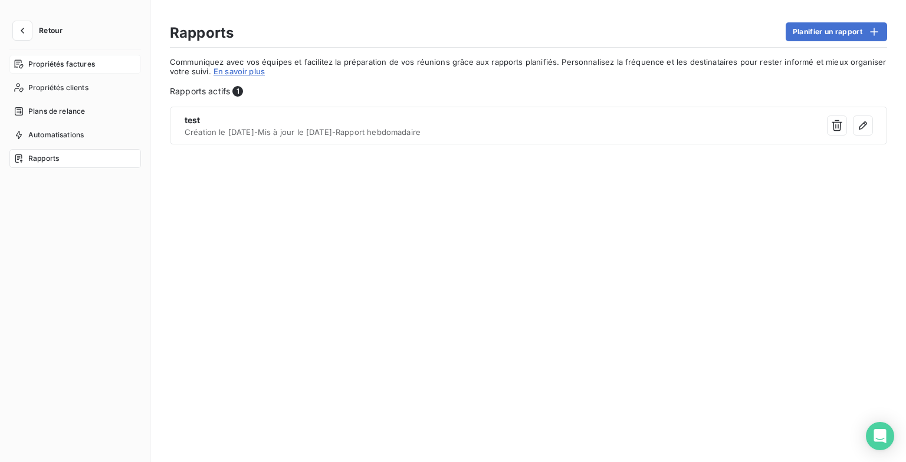
click at [57, 70] on div "Propriétés factures" at bounding box center [74, 64] width 131 height 19
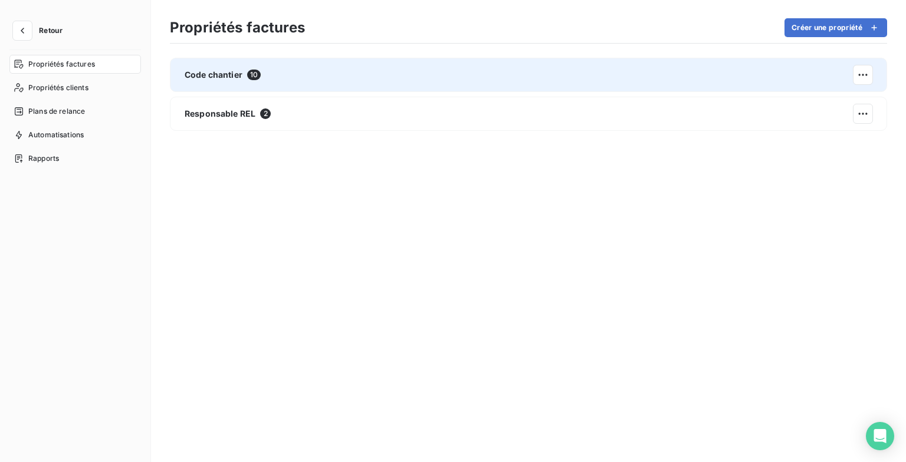
click at [421, 81] on div "Code chantier 10" at bounding box center [528, 75] width 717 height 34
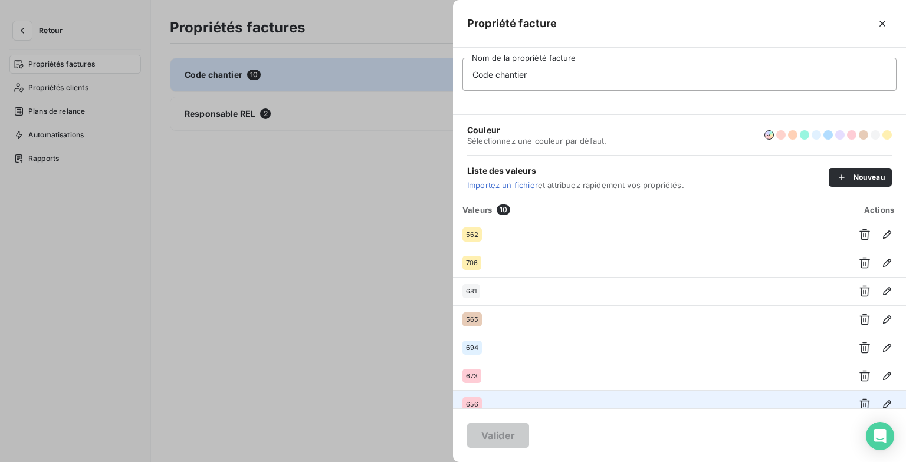
scroll to position [94, 0]
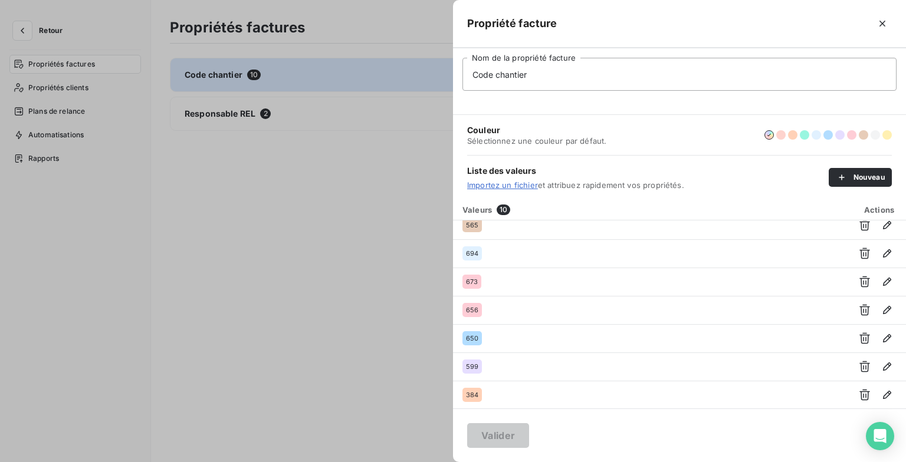
click at [337, 301] on div at bounding box center [453, 231] width 906 height 462
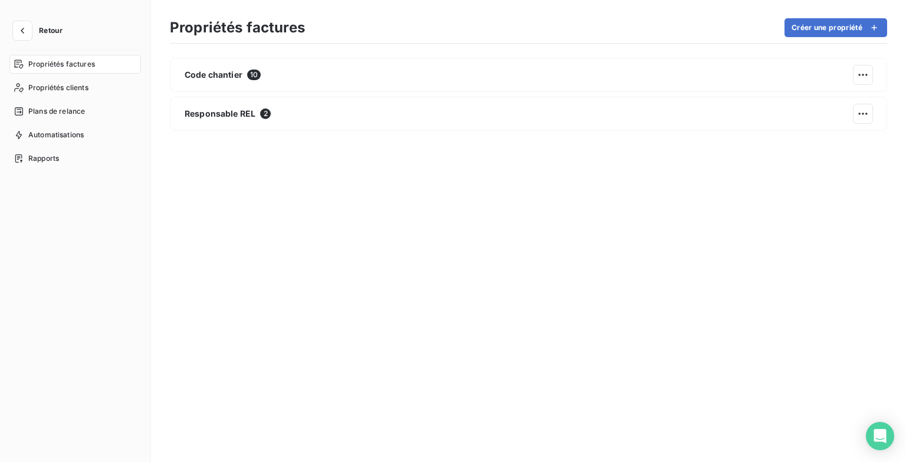
click at [61, 60] on span "Propriétés factures" at bounding box center [61, 64] width 67 height 11
click at [11, 23] on button "Retour" at bounding box center [40, 30] width 62 height 19
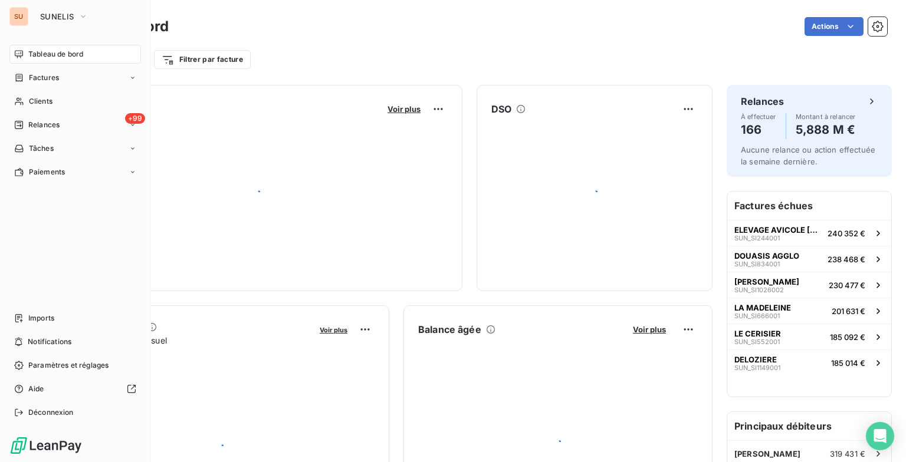
click at [24, 26] on div "SU SUNELIS Tableau de bord Factures Clients +99 Relances Tâches Paiements Impor…" at bounding box center [75, 231] width 151 height 462
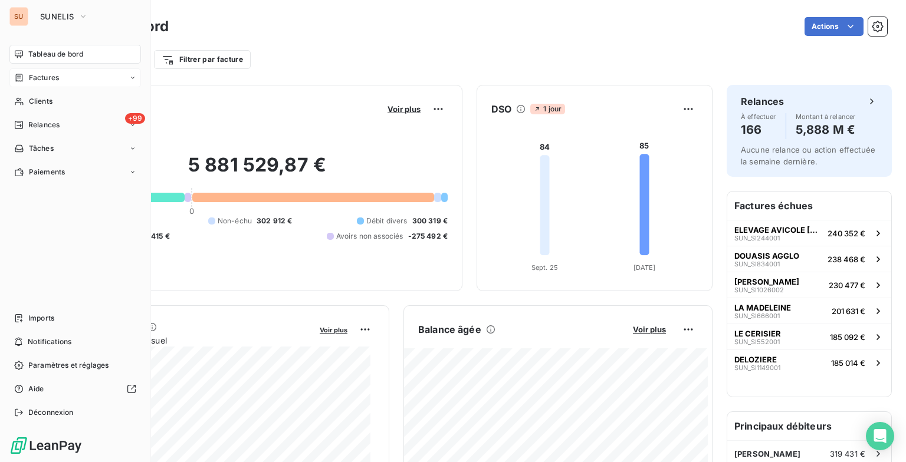
click at [51, 75] on span "Factures" at bounding box center [44, 78] width 30 height 11
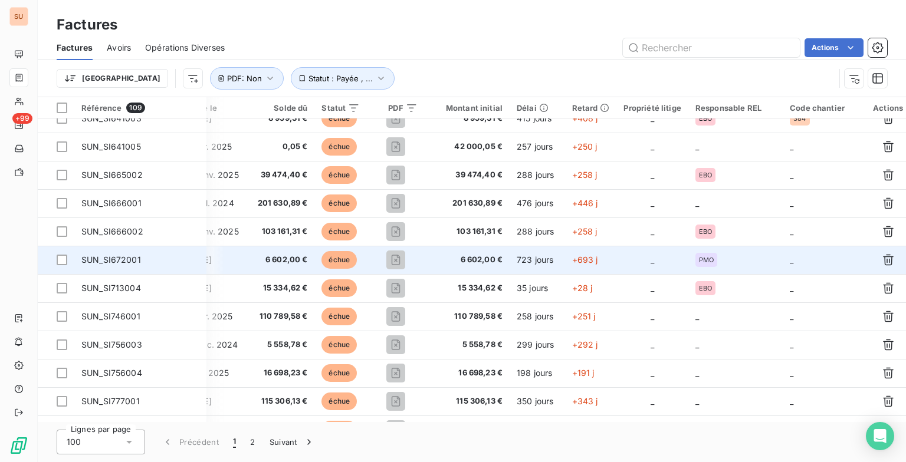
scroll to position [2531, 262]
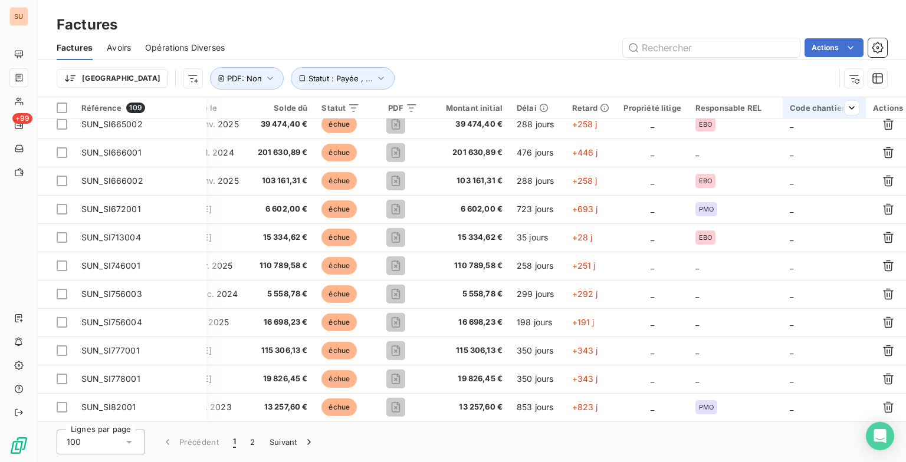
click at [803, 105] on div "Code chantier" at bounding box center [823, 107] width 69 height 9
click at [772, 132] on div at bounding box center [758, 139] width 170 height 25
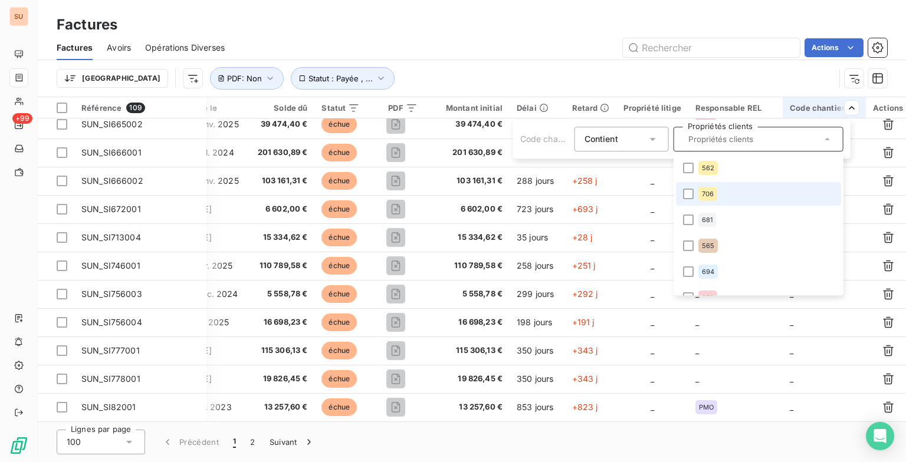
scroll to position [120, 0]
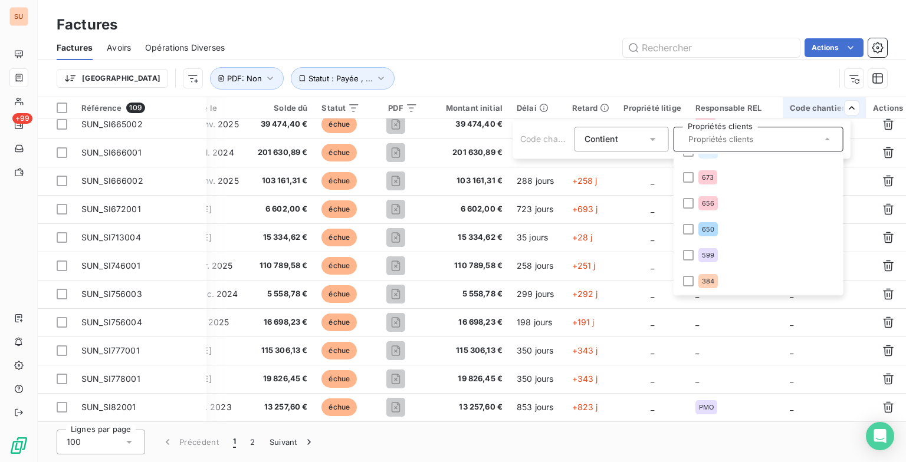
click at [438, 67] on html "SU +99 Factures Factures Avoirs Opérations Diverses Actions Trier Statut : Payé…" at bounding box center [453, 231] width 906 height 462
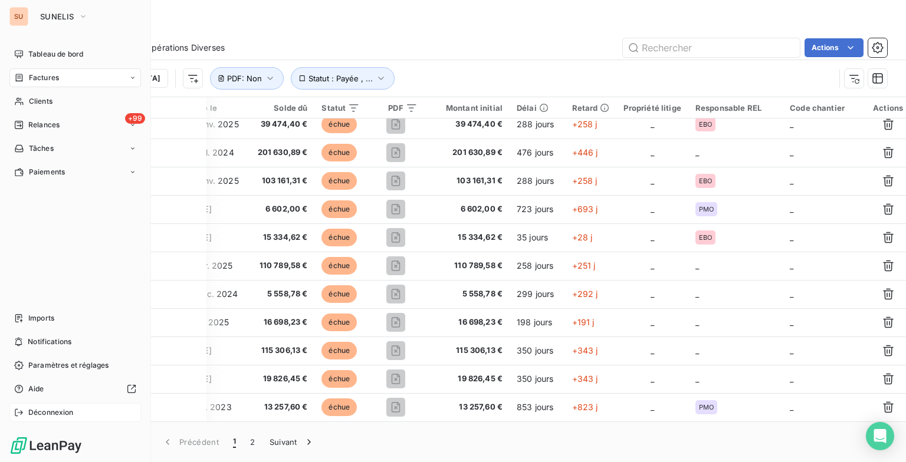
click at [41, 405] on div "Déconnexion" at bounding box center [74, 412] width 131 height 19
